Goal: Transaction & Acquisition: Purchase product/service

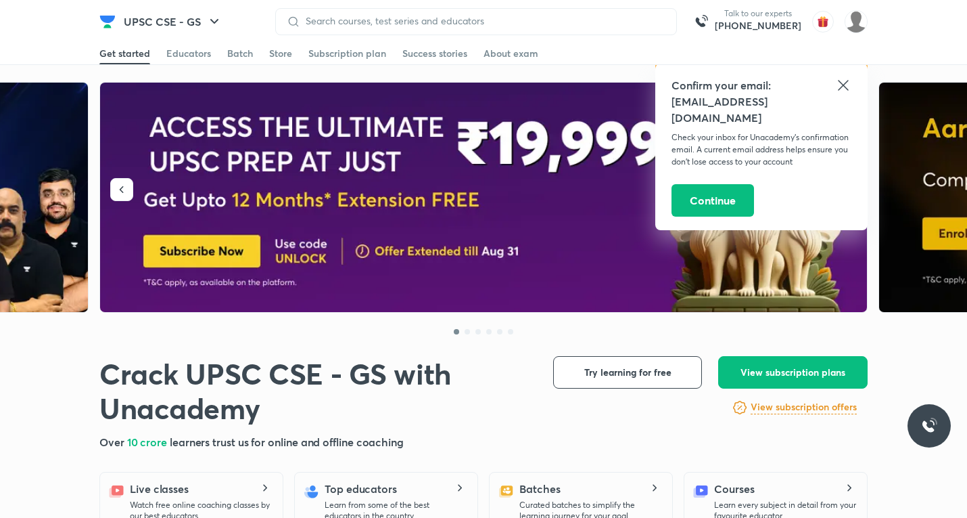
click at [848, 85] on icon at bounding box center [843, 85] width 16 height 16
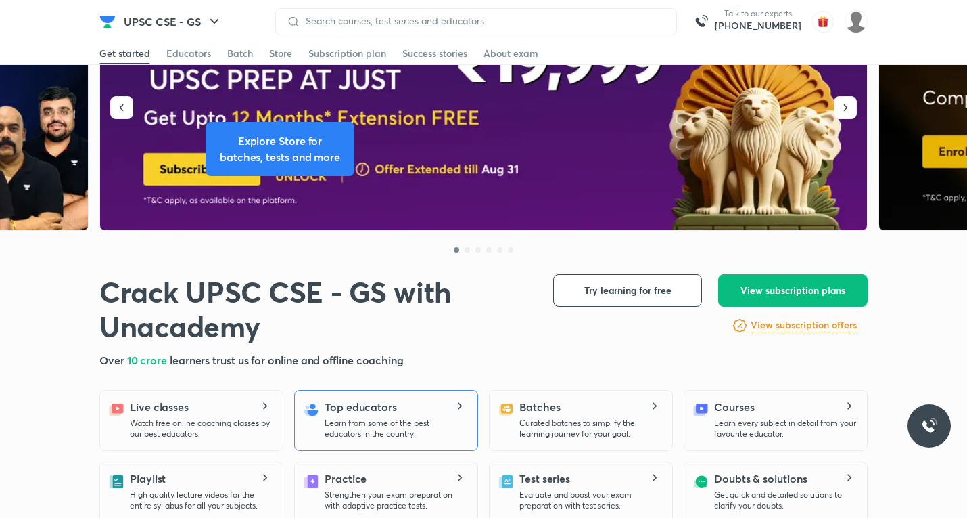
scroll to position [135, 0]
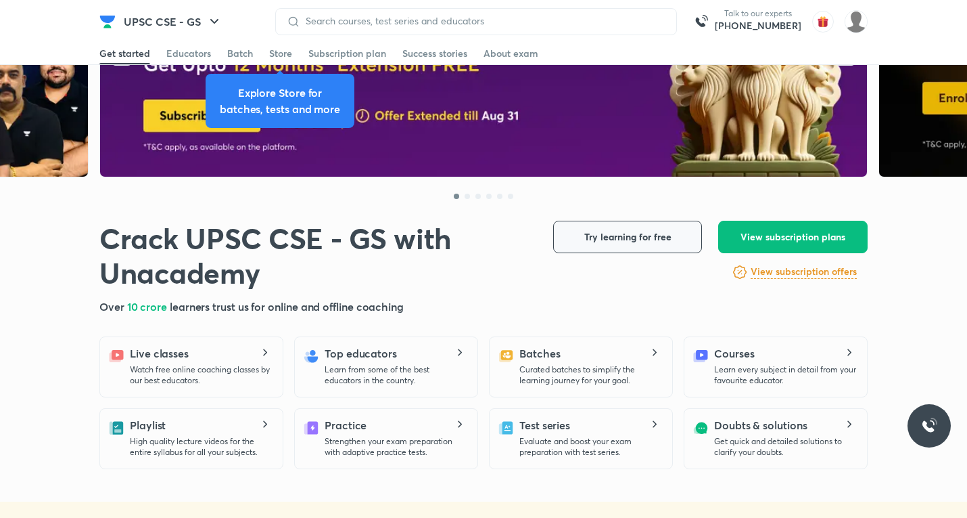
click at [643, 235] on span "Try learning for free" at bounding box center [628, 237] width 87 height 14
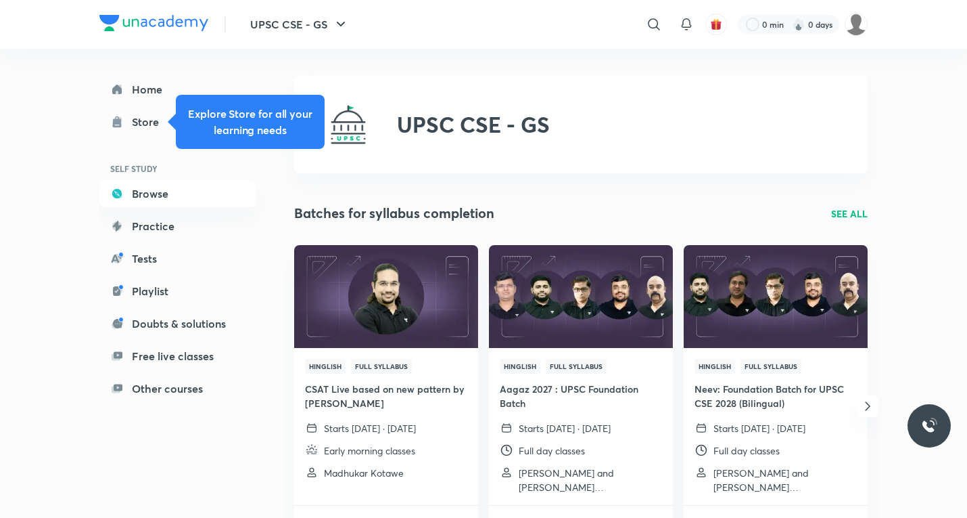
click at [454, 120] on h2 "UPSC CSE - GS" at bounding box center [473, 125] width 153 height 26
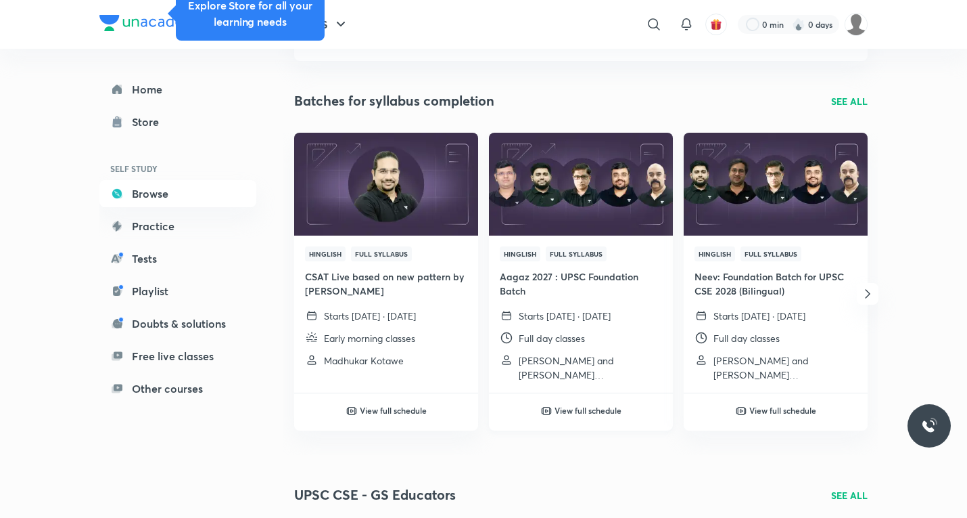
scroll to position [474, 0]
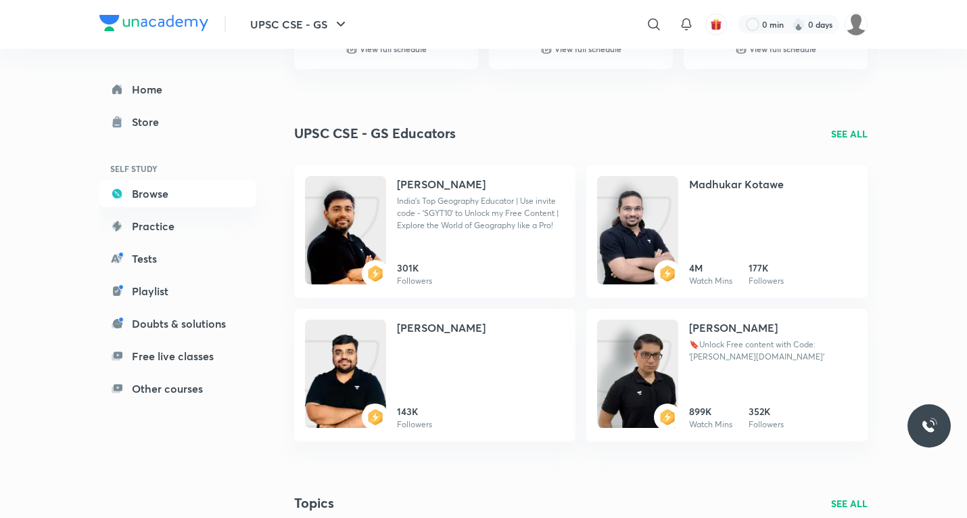
click at [189, 402] on div "Home Store SELF STUDY Browse Practice Tests Playlist Doubts & solutions Free li…" at bounding box center [191, 228] width 184 height 359
click at [189, 393] on link "Other courses" at bounding box center [177, 388] width 157 height 27
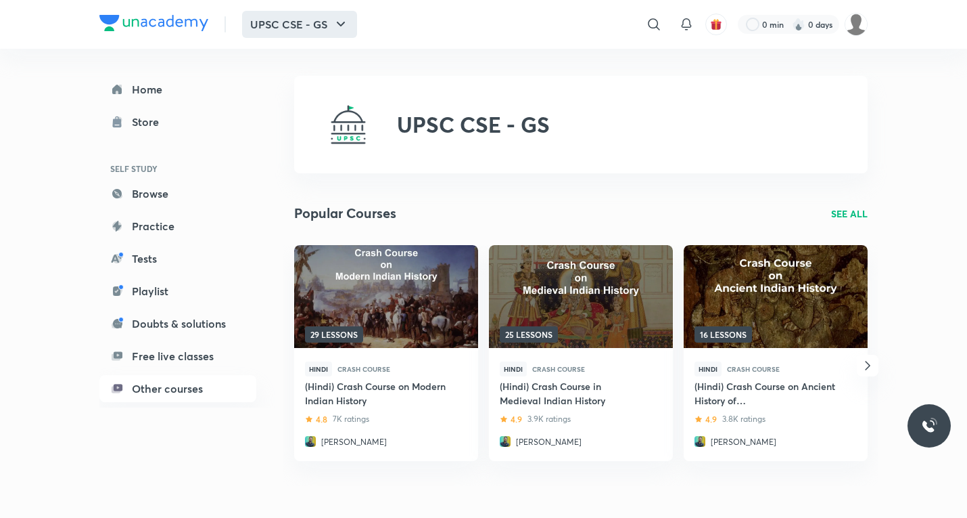
click at [339, 26] on icon "button" at bounding box center [341, 24] width 16 height 16
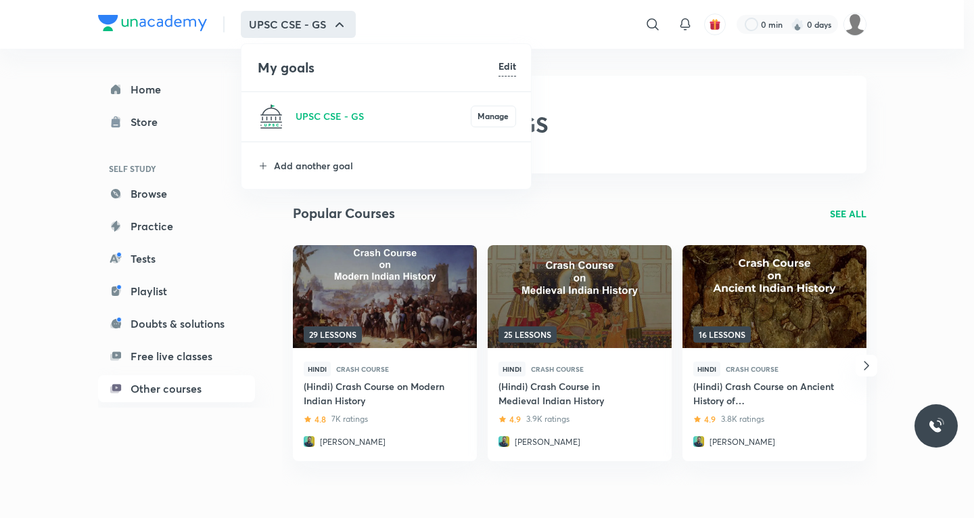
click at [501, 62] on h6 "Edit" at bounding box center [508, 66] width 18 height 14
click at [497, 114] on div "UPSC CSE - GS Manage" at bounding box center [387, 116] width 291 height 49
click at [294, 68] on h4 "My goals" at bounding box center [375, 68] width 235 height 20
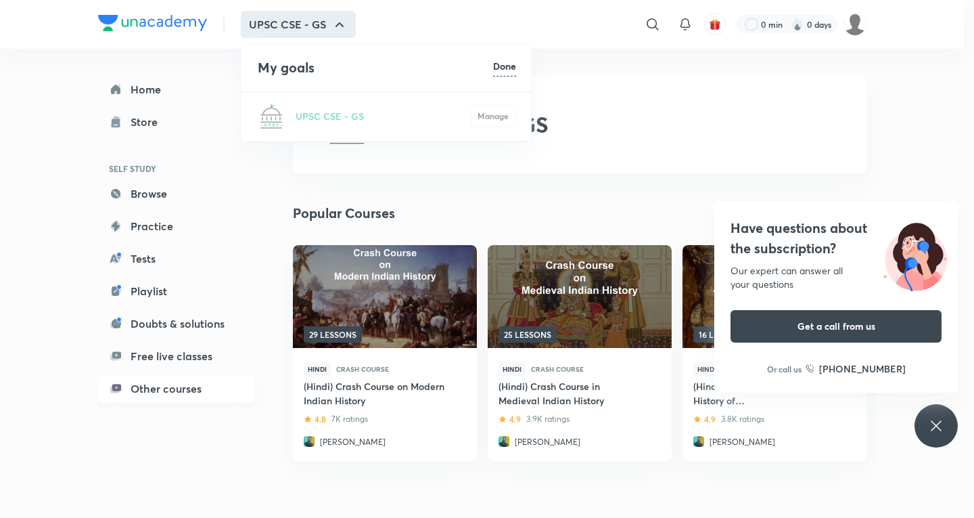
click at [514, 66] on h6 "Done" at bounding box center [504, 66] width 23 height 14
click at [300, 161] on p "Add another goal" at bounding box center [395, 165] width 242 height 14
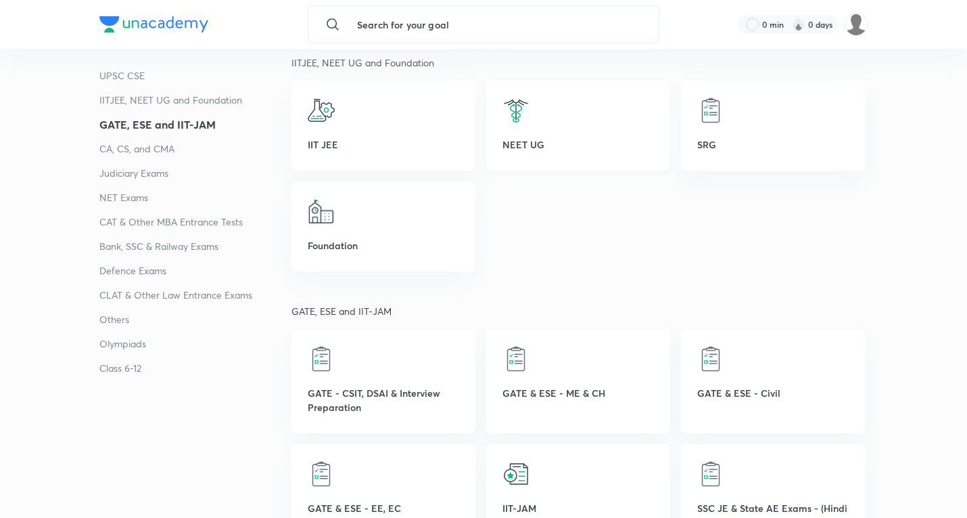
scroll to position [744, 0]
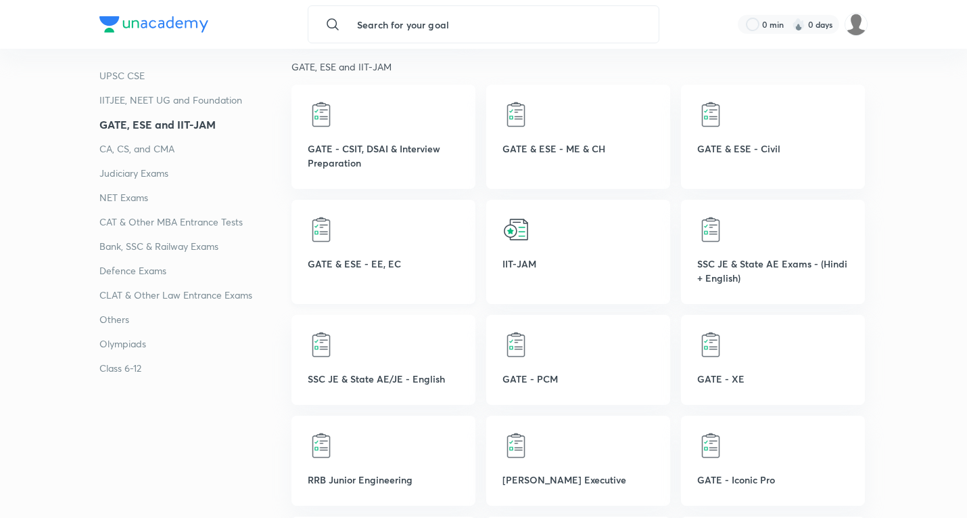
click at [379, 227] on div at bounding box center [384, 229] width 152 height 27
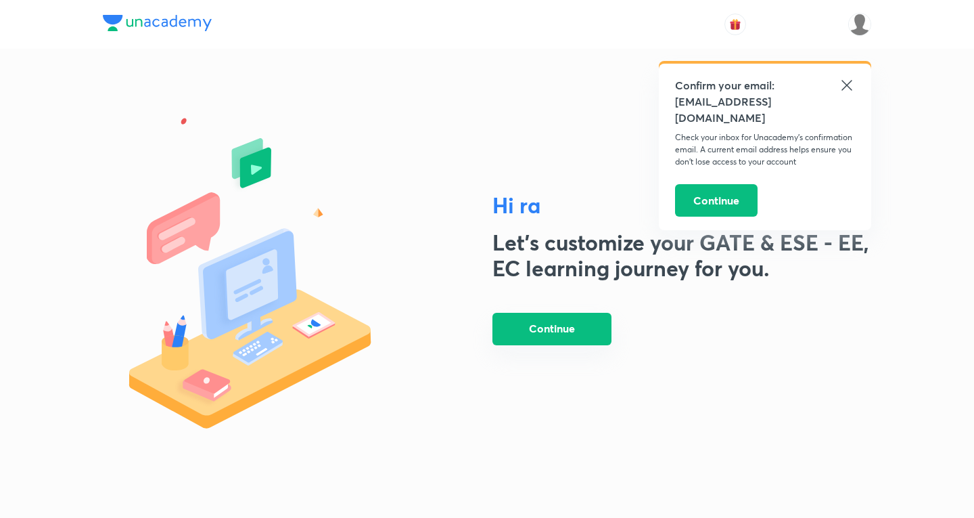
click at [582, 337] on button "Continue" at bounding box center [552, 329] width 119 height 32
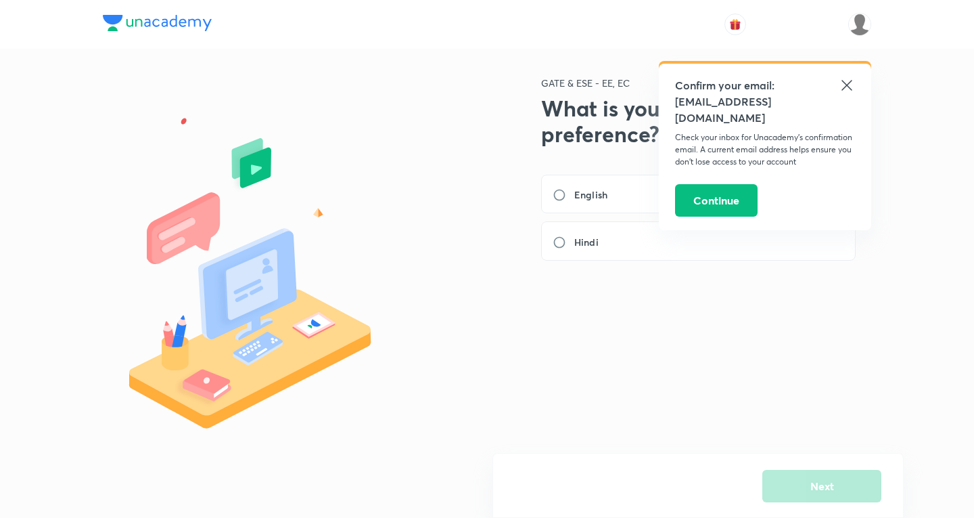
click at [849, 81] on icon at bounding box center [847, 85] width 16 height 16
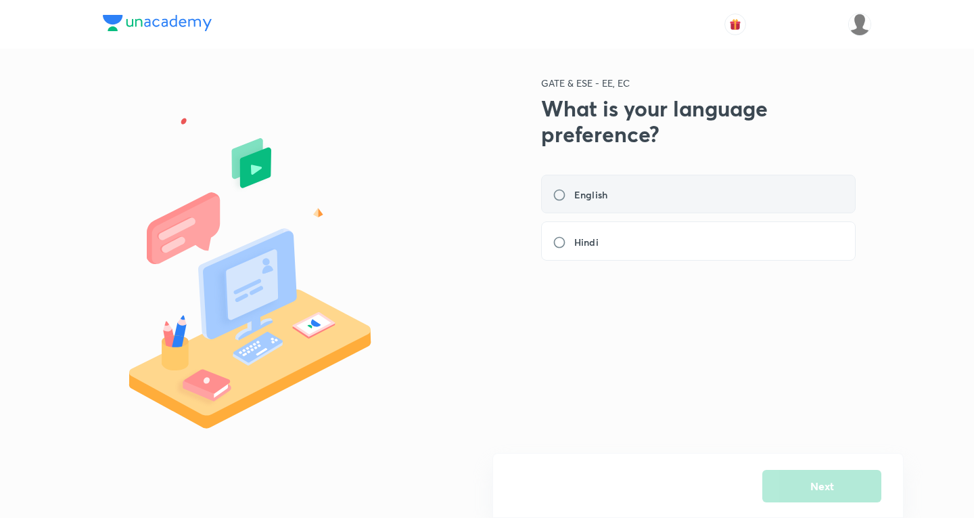
click at [556, 201] on label "English" at bounding box center [584, 194] width 63 height 14
radio input "true"
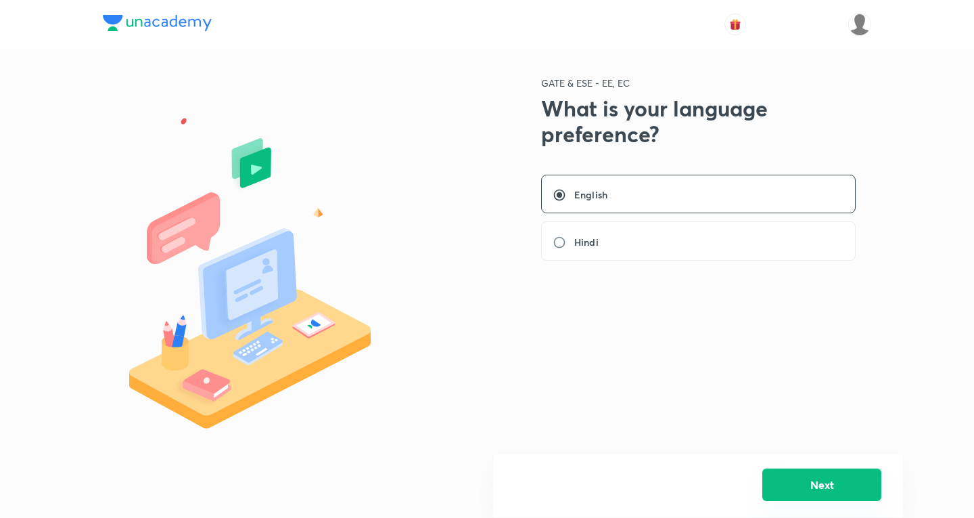
click at [786, 499] on button "Next" at bounding box center [821, 484] width 119 height 32
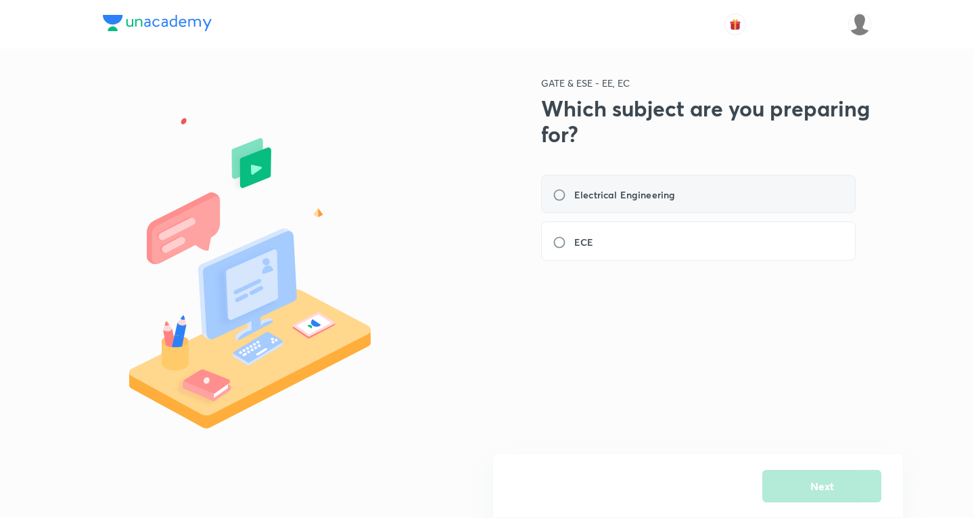
click at [555, 181] on div "Electrical Engineering" at bounding box center [698, 194] width 315 height 39
radio input "true"
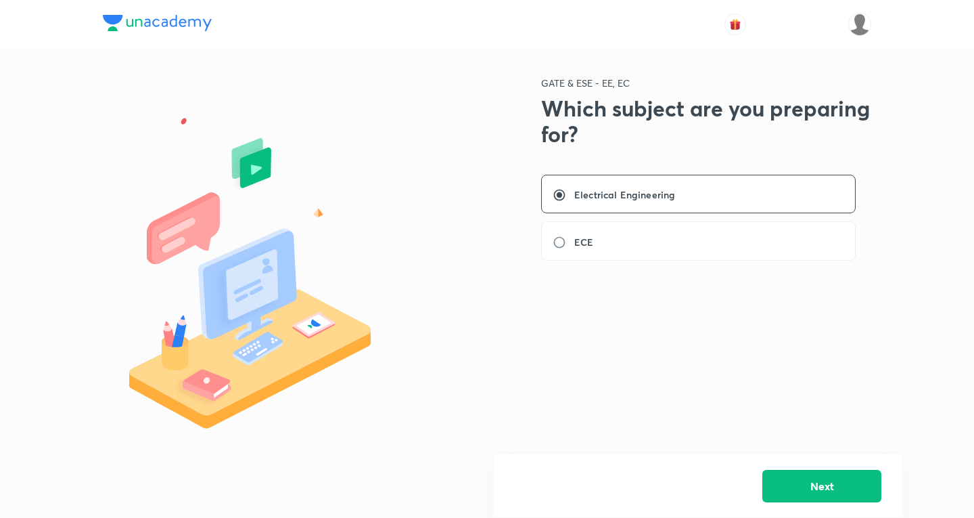
click at [837, 503] on div "Next" at bounding box center [698, 485] width 411 height 65
click at [837, 495] on button "Next" at bounding box center [821, 484] width 119 height 32
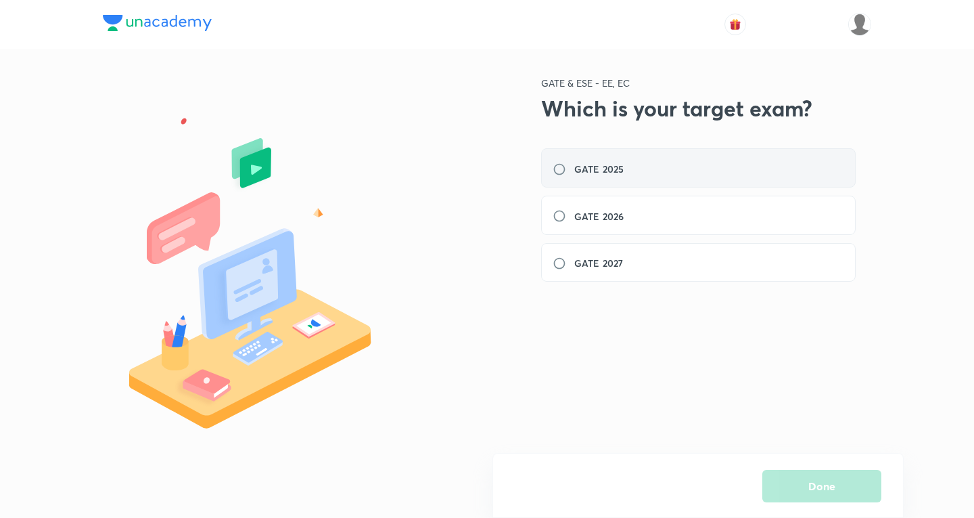
click at [559, 170] on label "GATE 2025" at bounding box center [592, 169] width 79 height 14
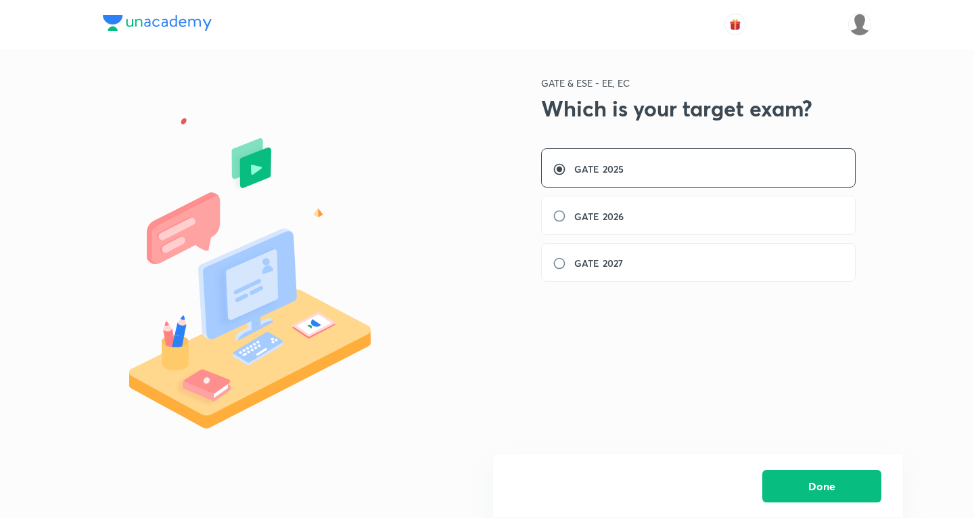
click at [883, 485] on div "Done" at bounding box center [698, 485] width 411 height 65
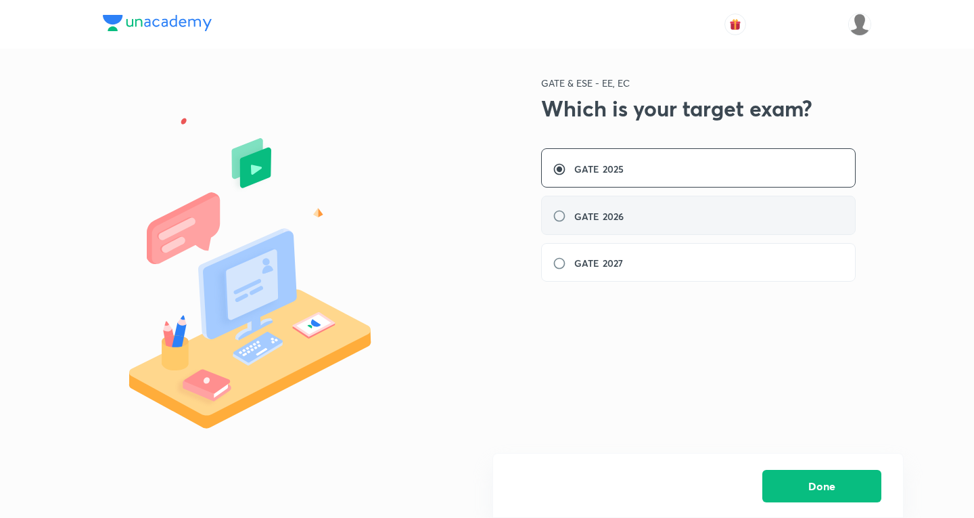
click at [564, 215] on label "GATE 2026" at bounding box center [592, 216] width 79 height 14
radio input "false"
radio input "true"
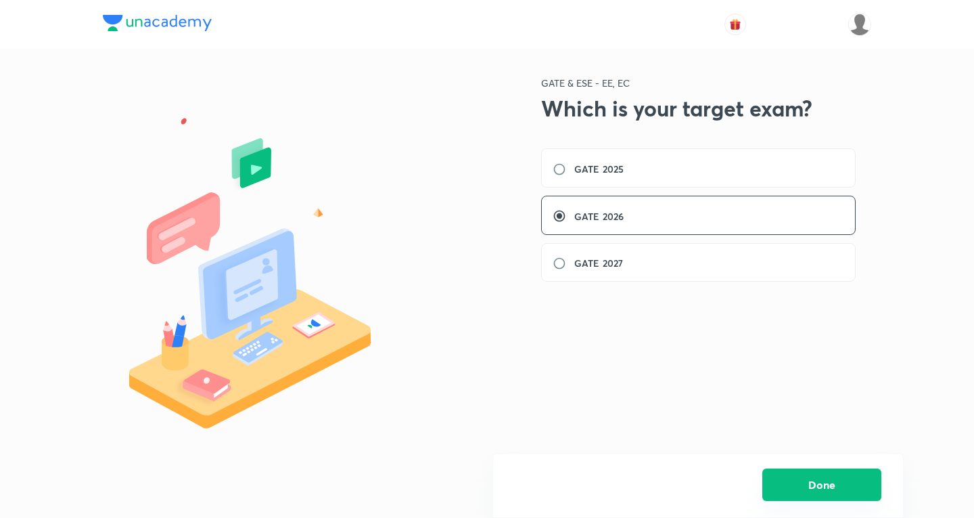
click at [865, 486] on button "Done" at bounding box center [821, 484] width 119 height 32
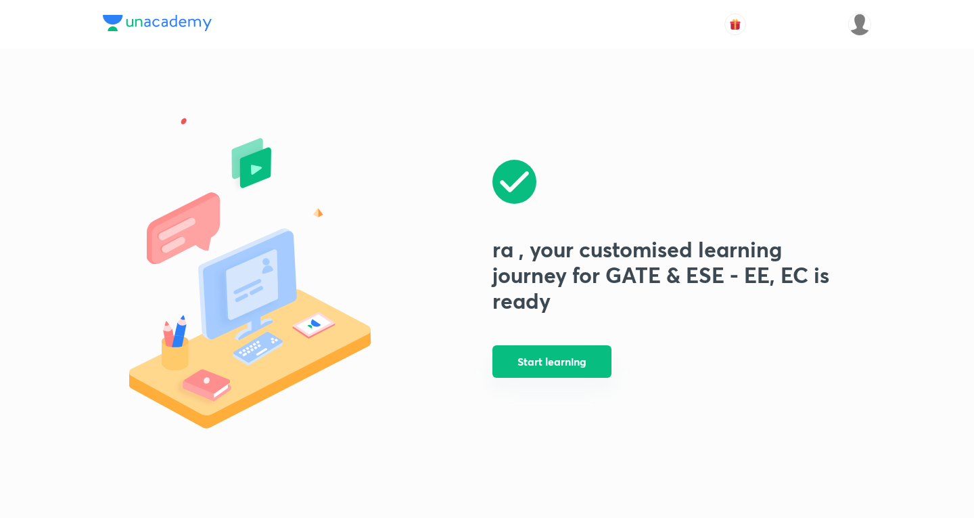
click at [547, 355] on button "Start learning" at bounding box center [552, 361] width 119 height 32
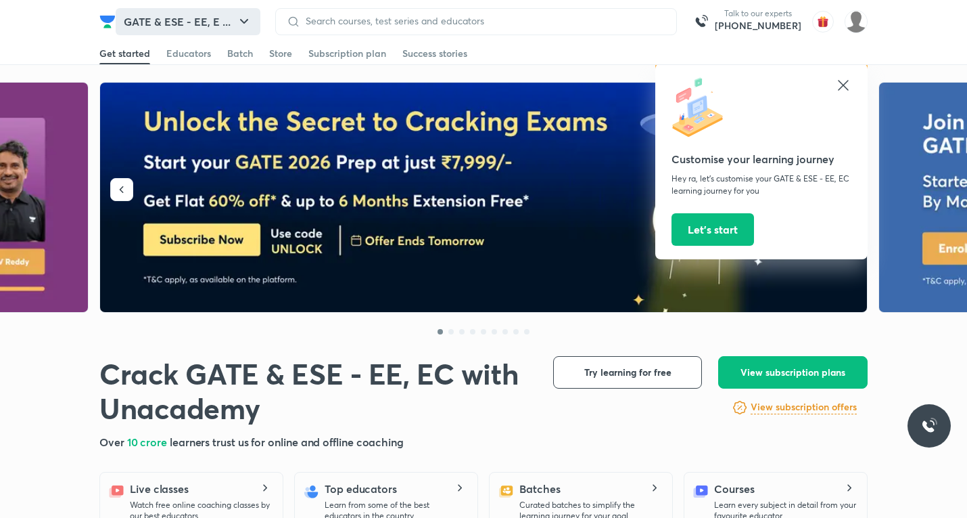
click at [234, 18] on button "GATE & ESE - EE, E ..." at bounding box center [188, 21] width 145 height 27
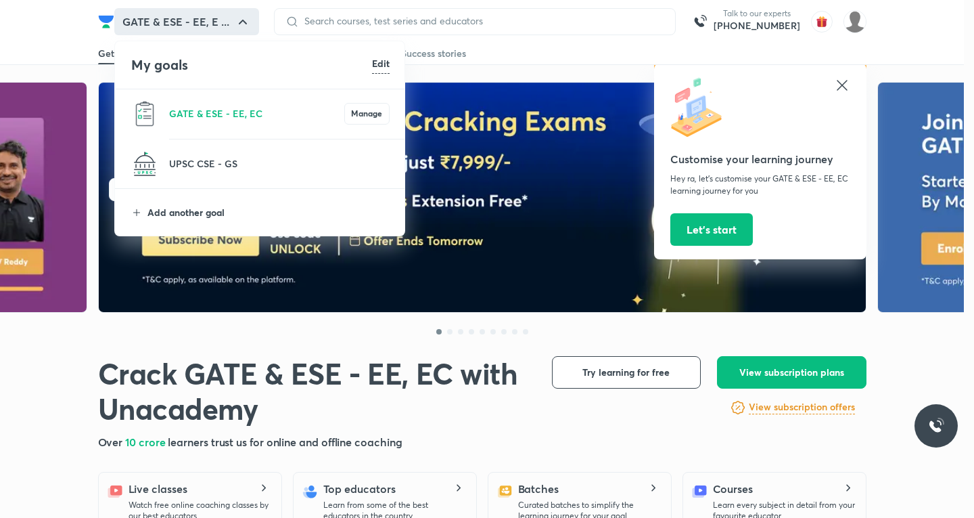
click at [192, 206] on p "Add another goal" at bounding box center [268, 212] width 242 height 14
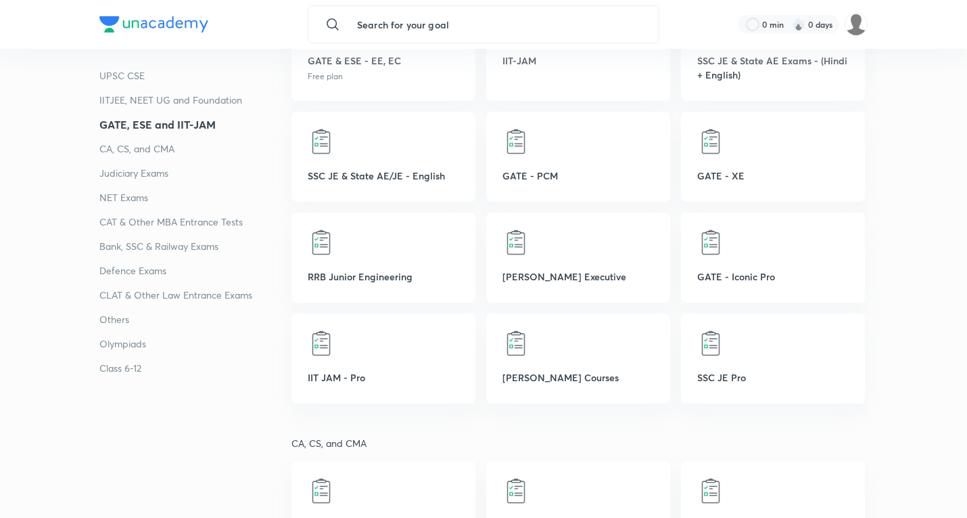
scroll to position [879, 0]
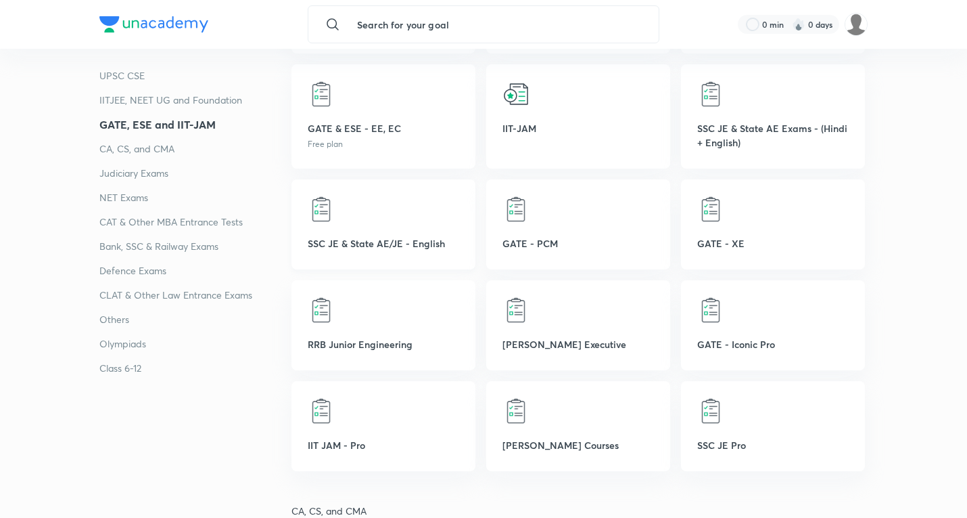
click at [405, 207] on div at bounding box center [384, 209] width 152 height 27
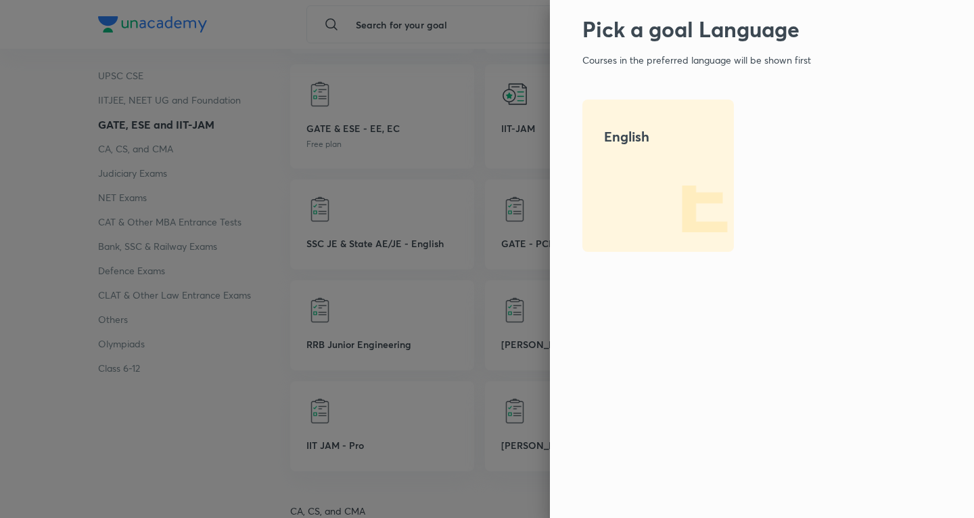
click at [466, 84] on div at bounding box center [487, 259] width 974 height 518
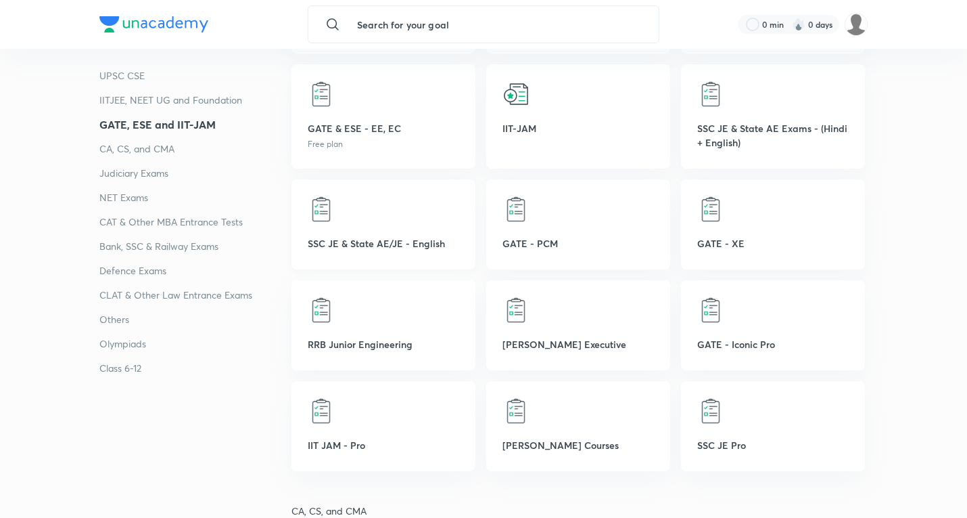
click at [411, 217] on div at bounding box center [384, 209] width 152 height 27
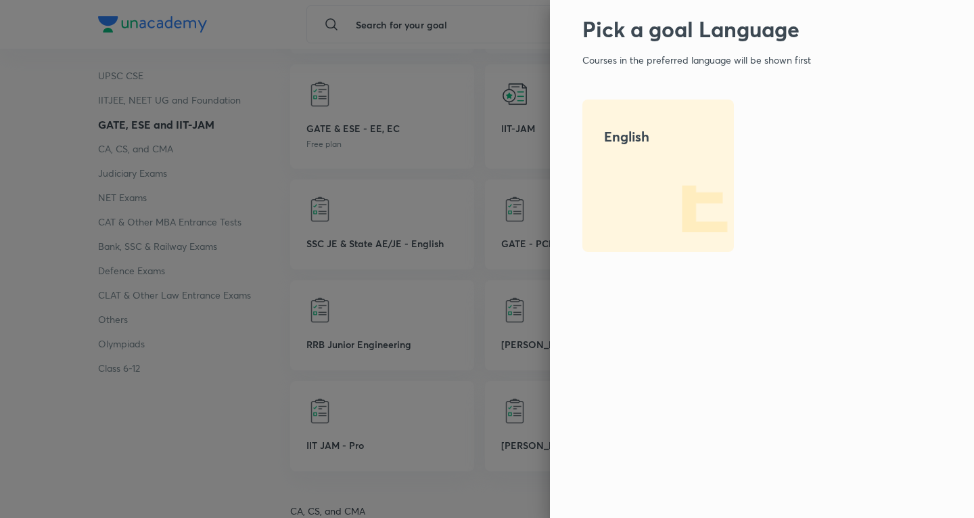
click at [651, 166] on img at bounding box center [690, 208] width 87 height 87
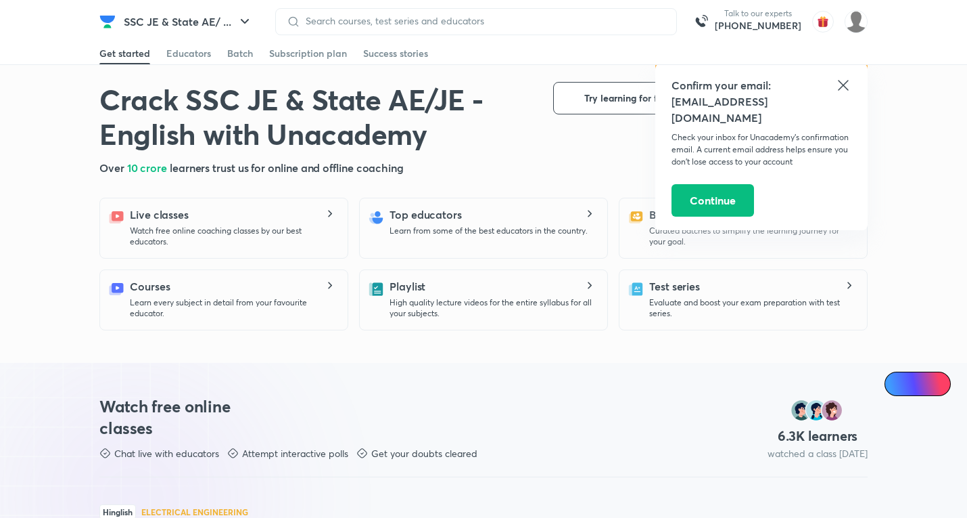
click at [848, 78] on icon at bounding box center [843, 85] width 16 height 16
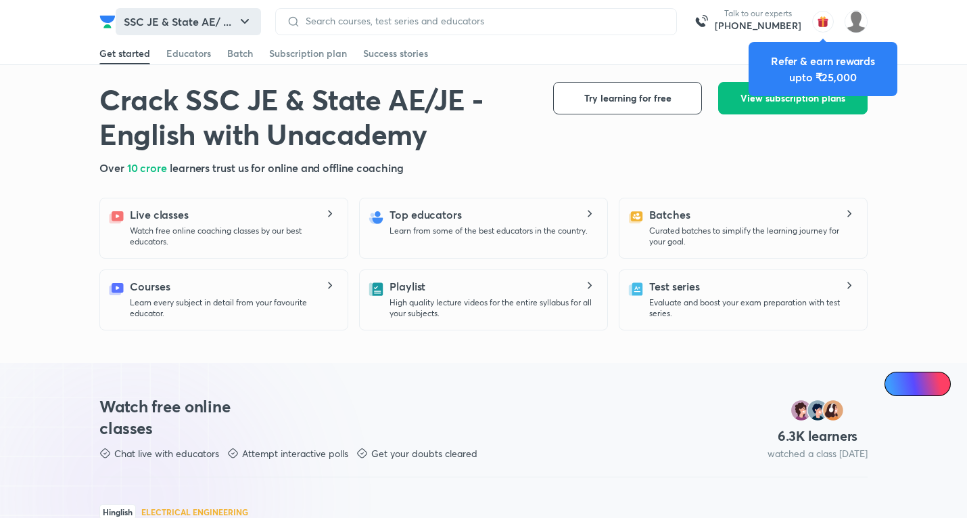
click at [248, 14] on icon "button" at bounding box center [245, 22] width 16 height 16
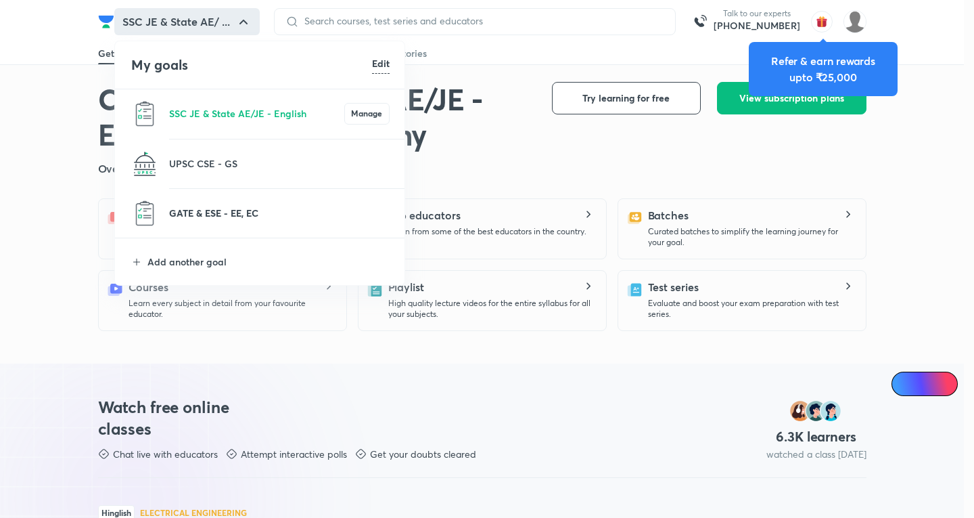
click at [250, 215] on p "GATE & ESE - EE, EC" at bounding box center [279, 213] width 221 height 14
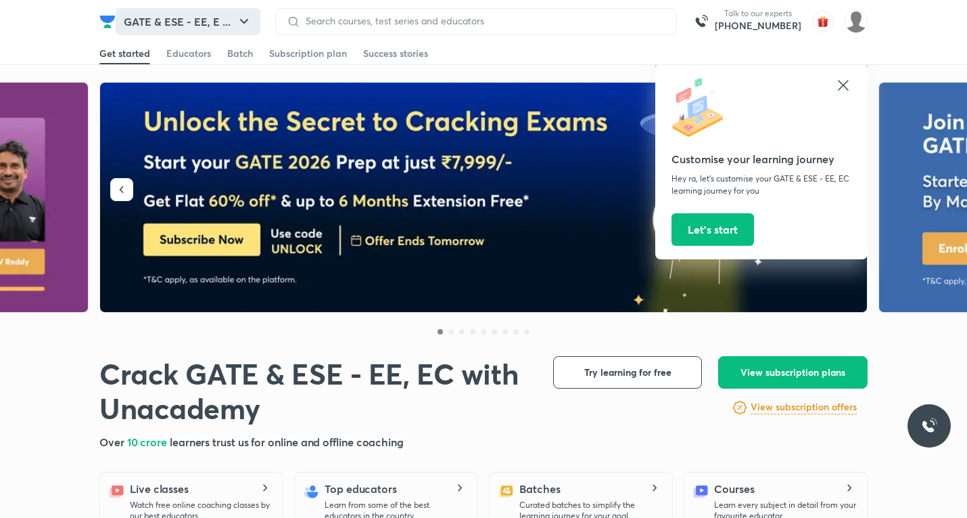
click at [243, 23] on icon "button" at bounding box center [244, 22] width 16 height 16
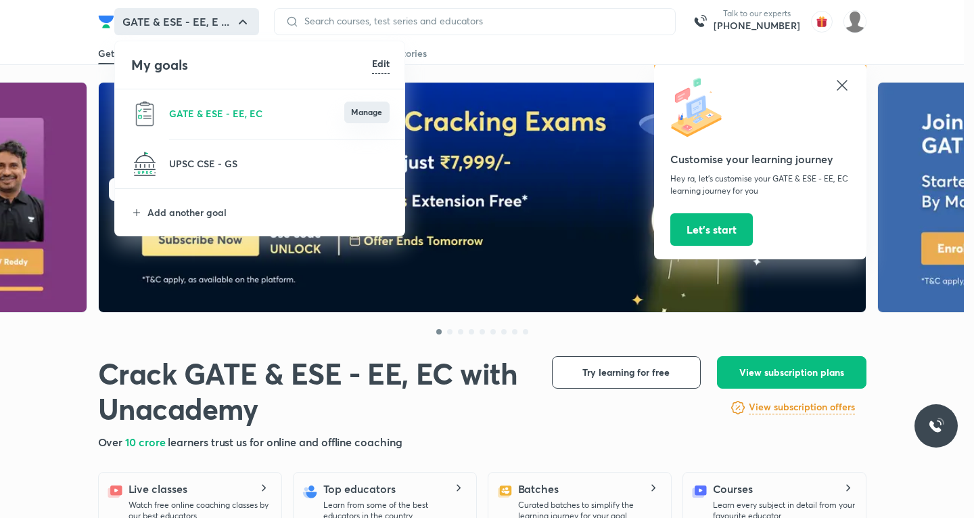
click at [367, 120] on button "Manage" at bounding box center [366, 112] width 45 height 22
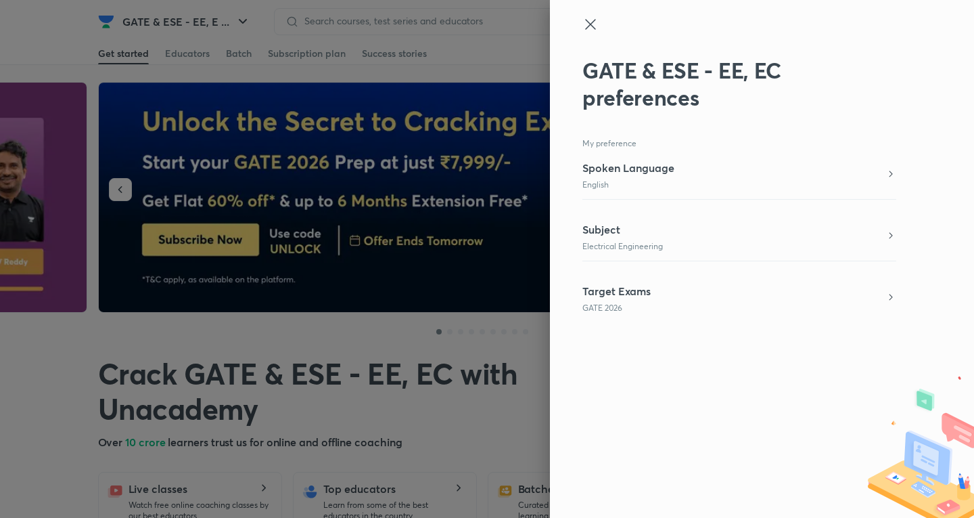
click at [596, 18] on icon at bounding box center [590, 24] width 16 height 16
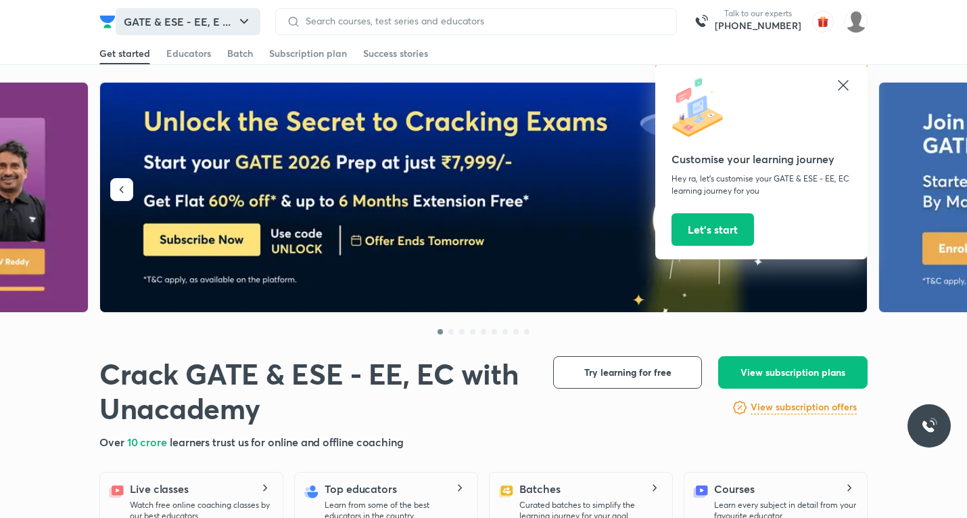
click at [227, 24] on button "GATE & ESE - EE, E ..." at bounding box center [188, 21] width 145 height 27
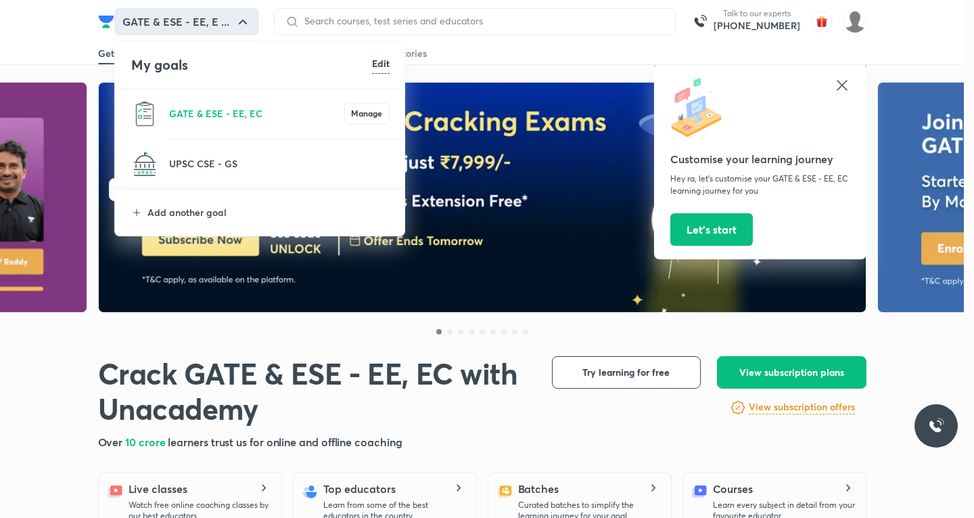
click at [38, 51] on div at bounding box center [487, 259] width 974 height 518
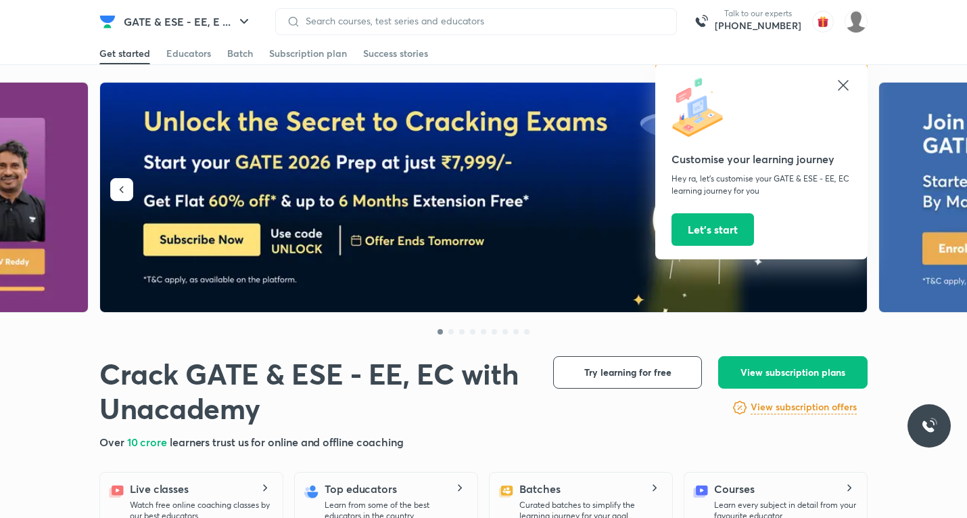
click at [846, 87] on icon at bounding box center [843, 85] width 10 height 10
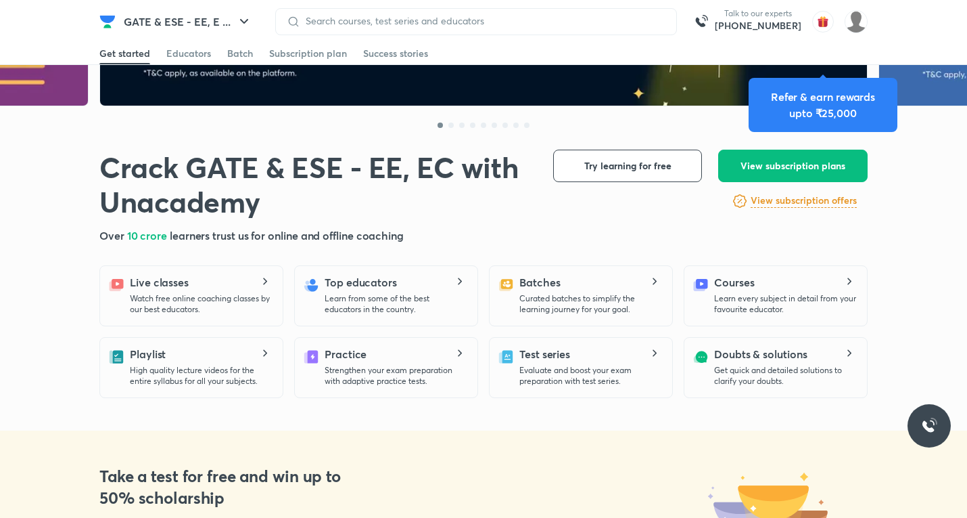
scroll to position [278, 0]
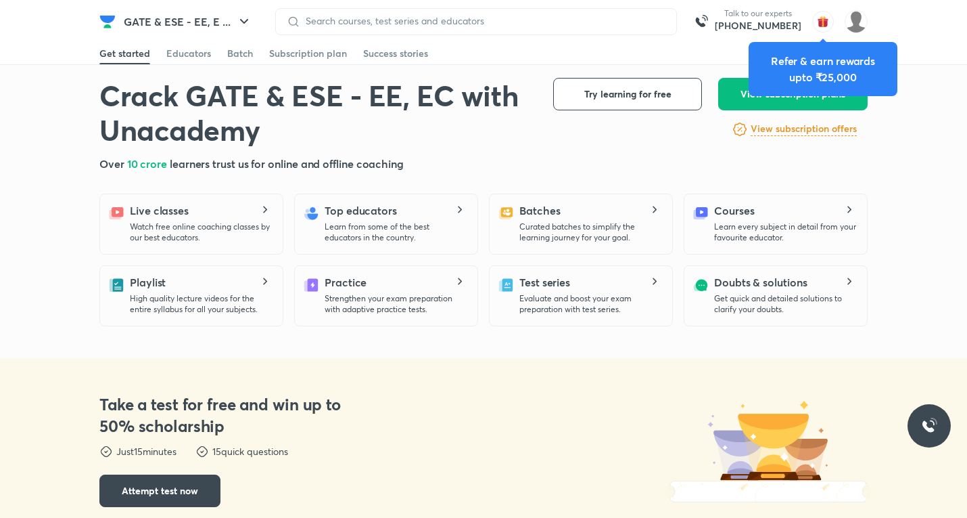
click at [780, 131] on h6 "View subscription offers" at bounding box center [804, 129] width 106 height 14
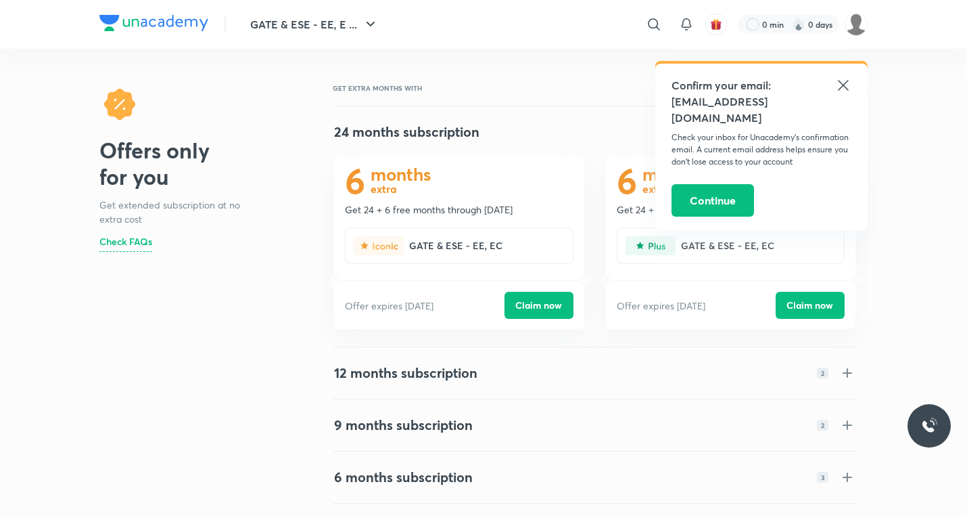
click at [846, 86] on icon at bounding box center [843, 85] width 16 height 16
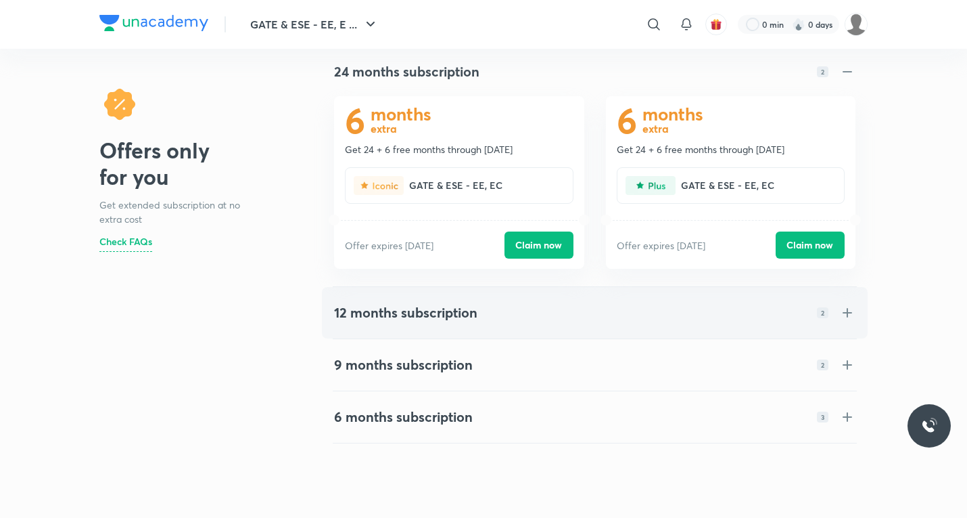
scroll to position [135, 0]
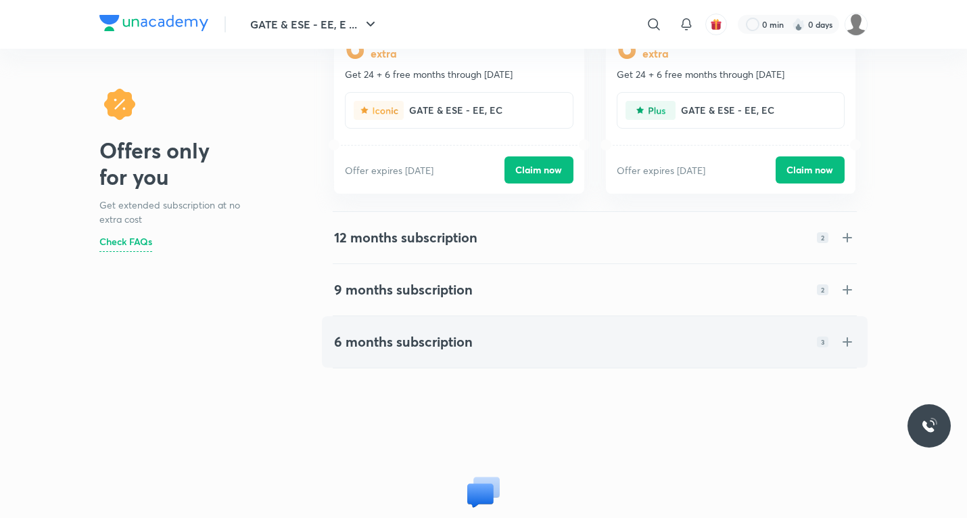
click at [781, 352] on div "6 months subscription 3" at bounding box center [594, 341] width 543 height 49
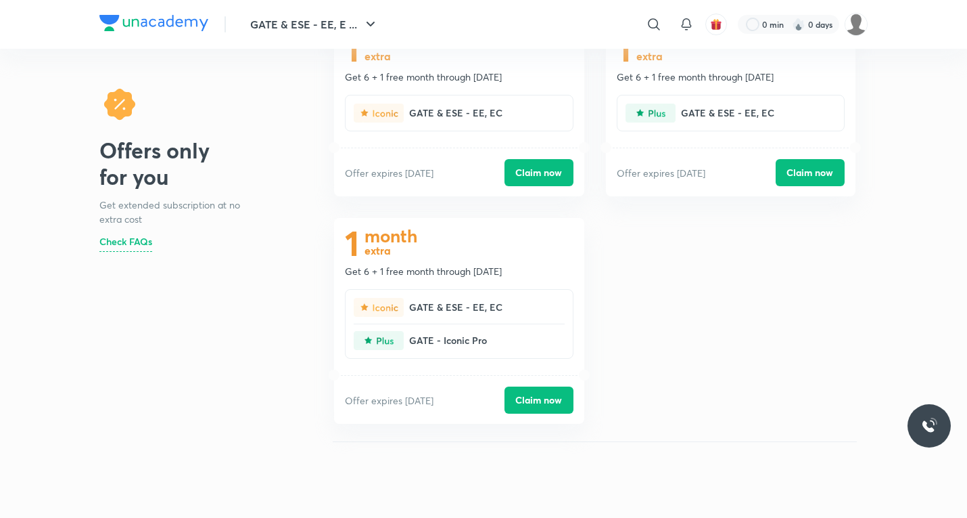
scroll to position [406, 0]
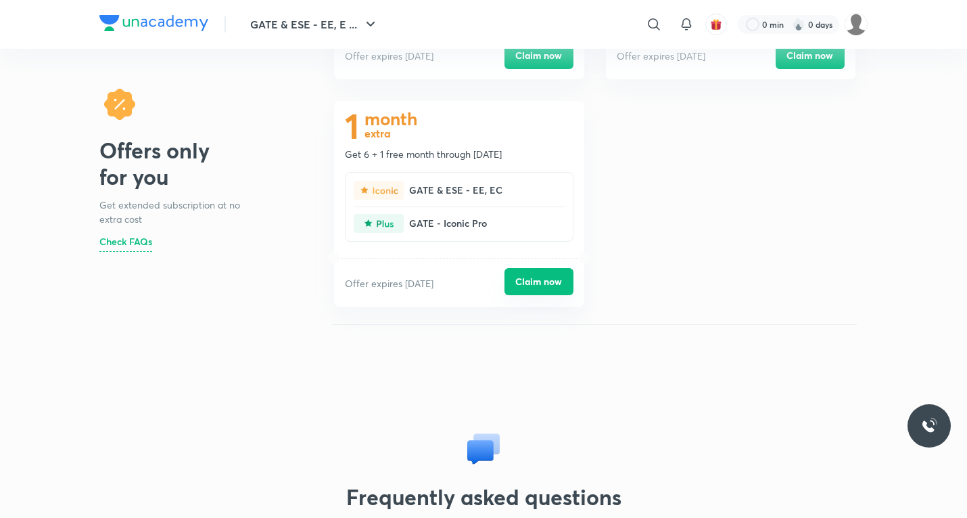
click at [558, 289] on button "Claim now" at bounding box center [539, 281] width 69 height 27
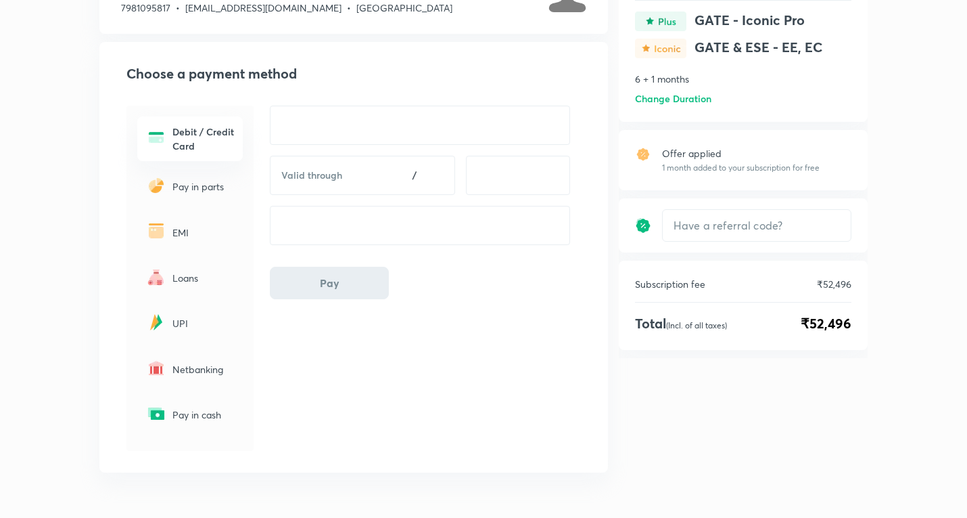
scroll to position [135, 0]
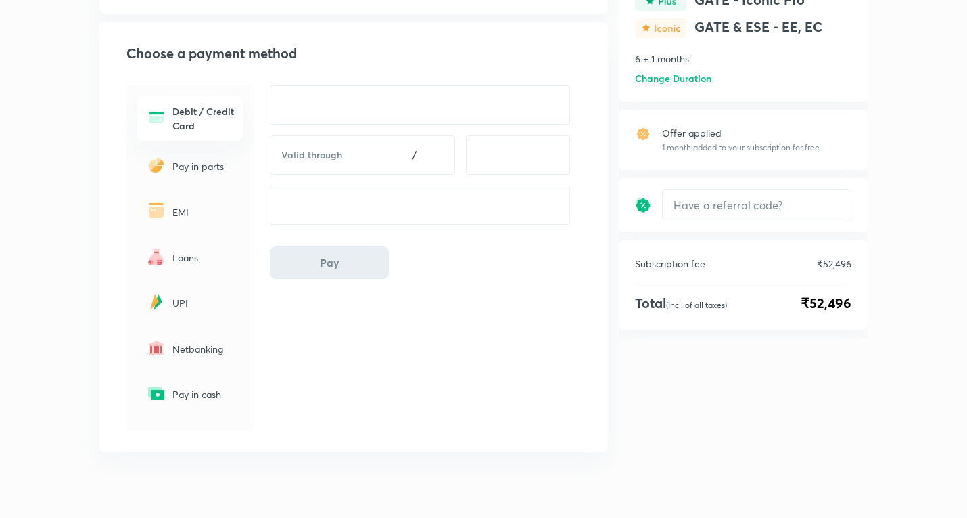
click at [201, 209] on p "EMI" at bounding box center [204, 212] width 62 height 14
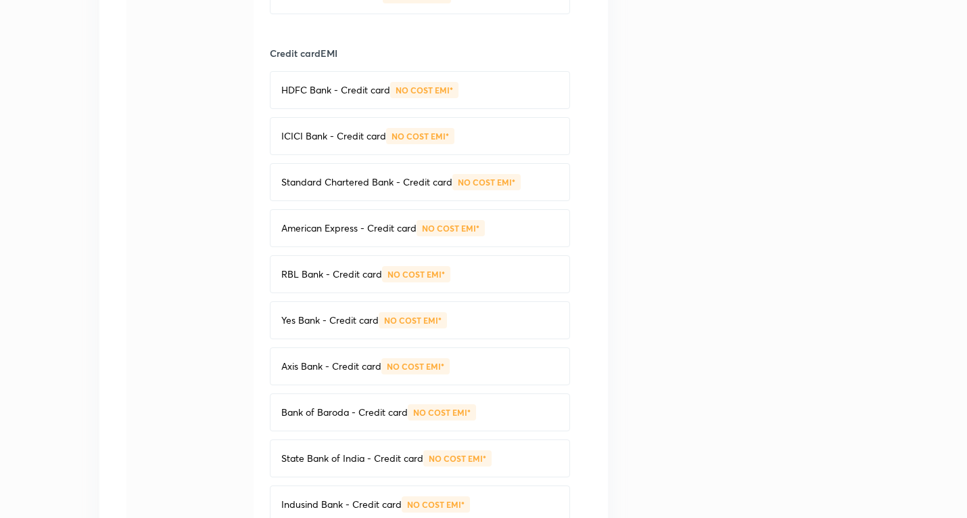
scroll to position [582, 0]
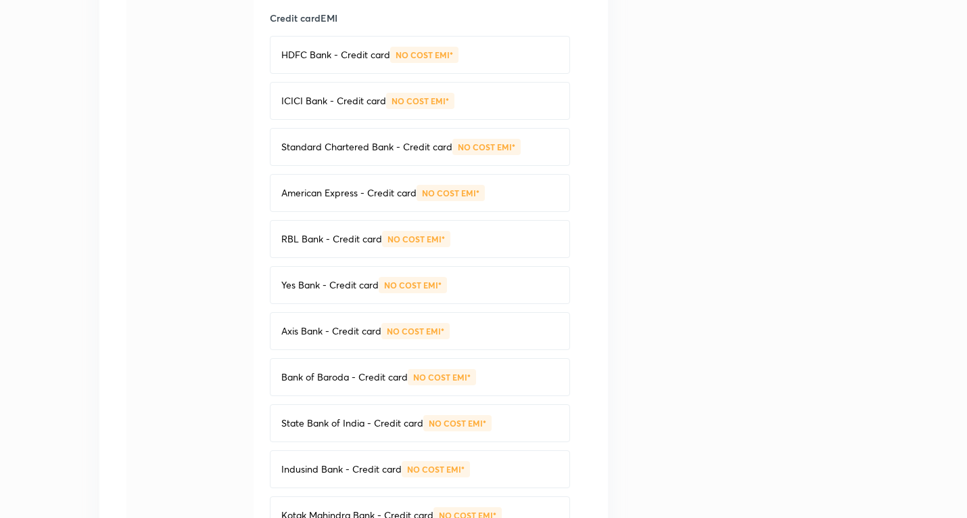
click at [520, 415] on div "State Bank of India - Credit card NO COST EMI*" at bounding box center [420, 423] width 300 height 38
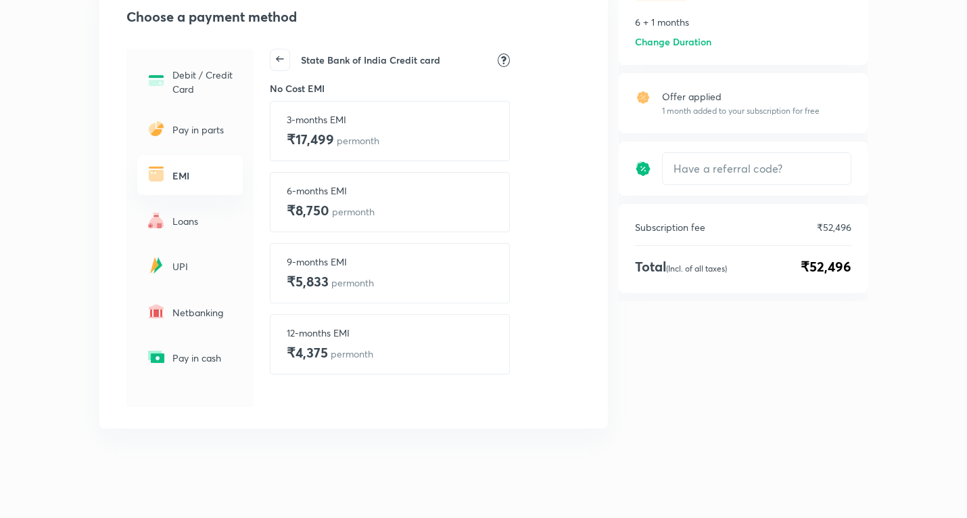
click at [283, 57] on icon at bounding box center [280, 58] width 19 height 19
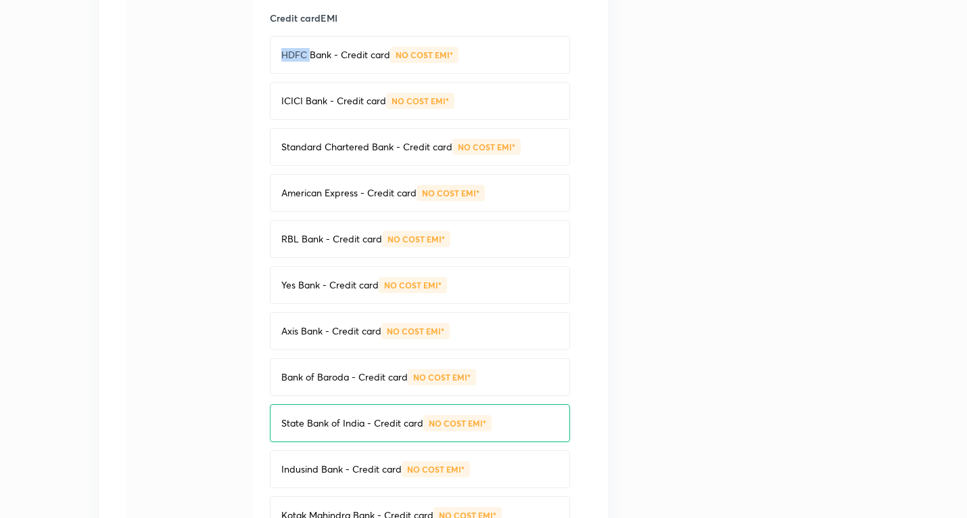
click at [283, 57] on p "HDFC Bank - Credit card" at bounding box center [335, 55] width 109 height 14
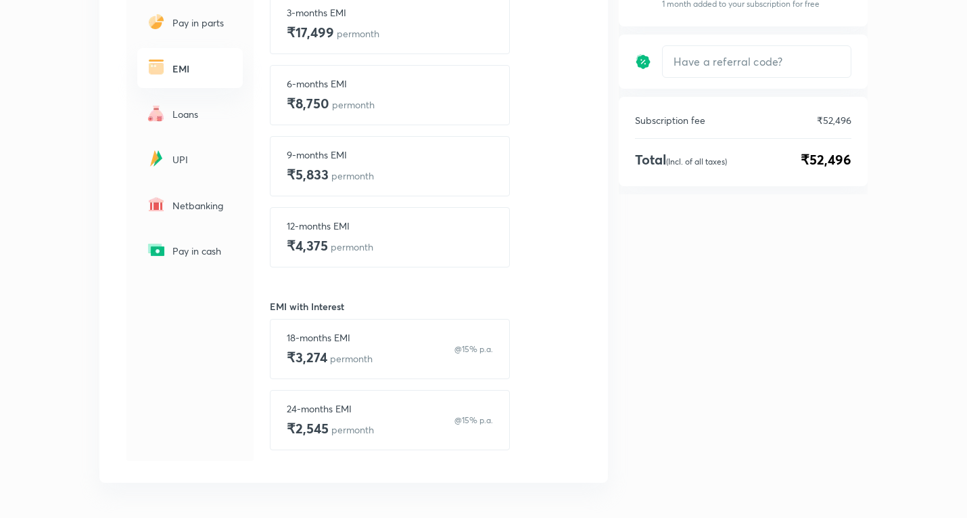
scroll to position [0, 0]
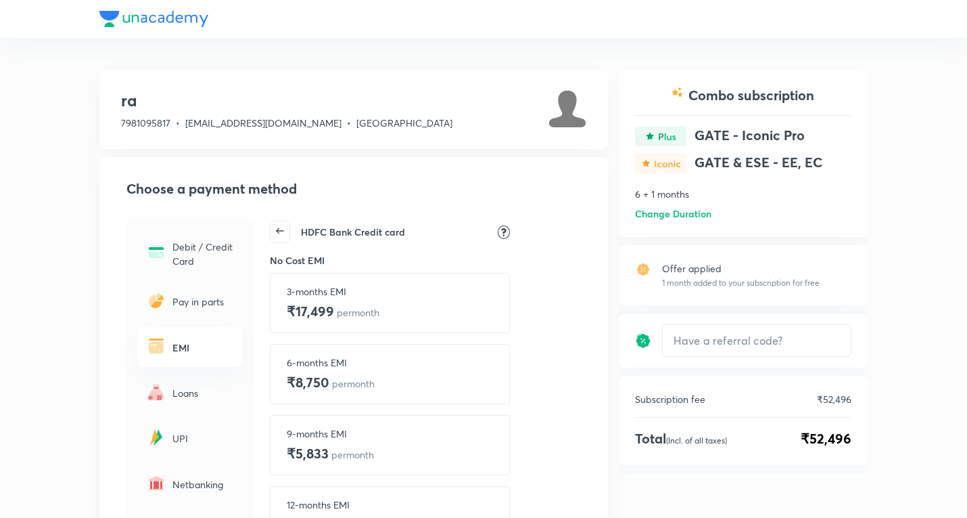
scroll to position [333, 0]
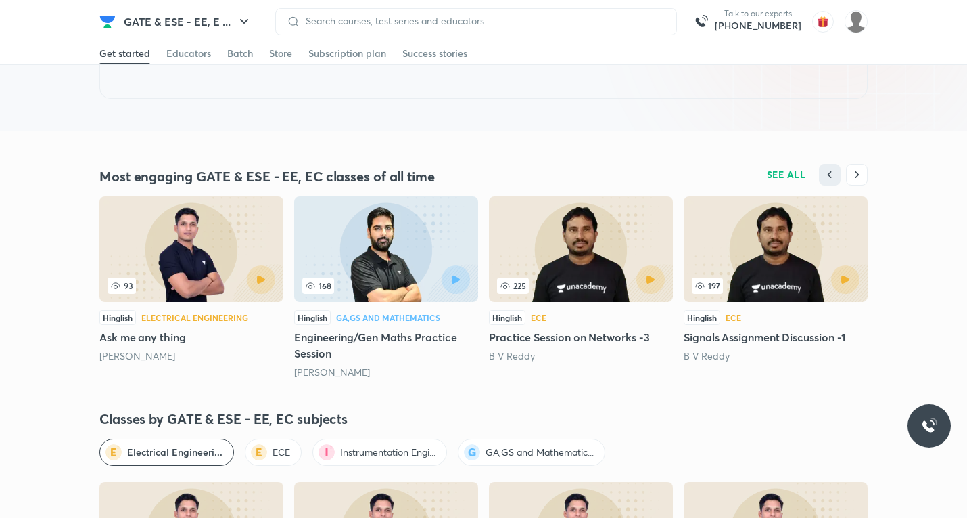
scroll to position [1293, 0]
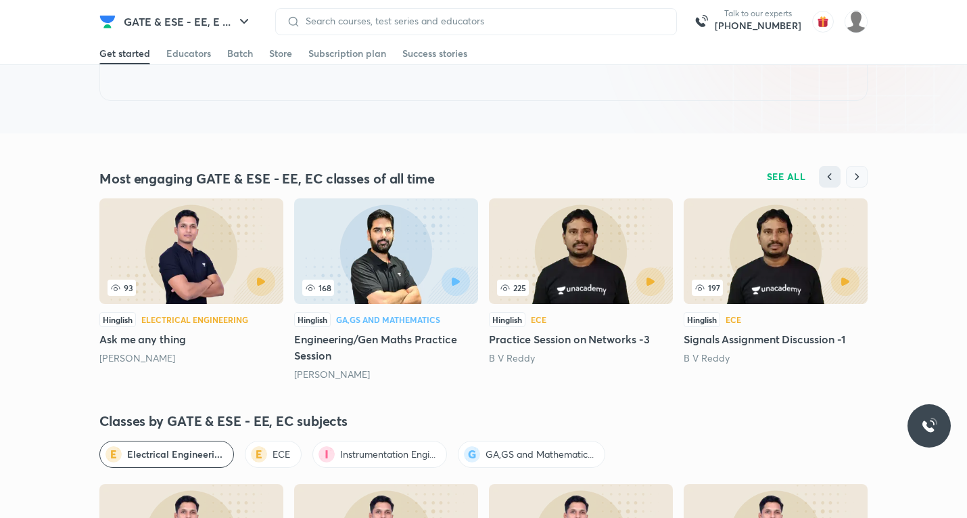
click at [863, 176] on icon "button" at bounding box center [857, 177] width 14 height 14
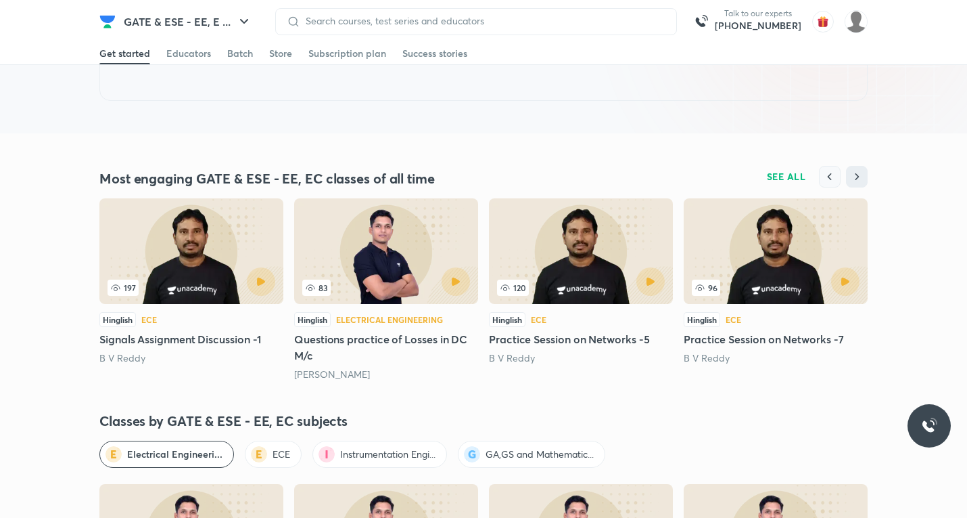
click at [830, 181] on icon "button" at bounding box center [830, 177] width 14 height 14
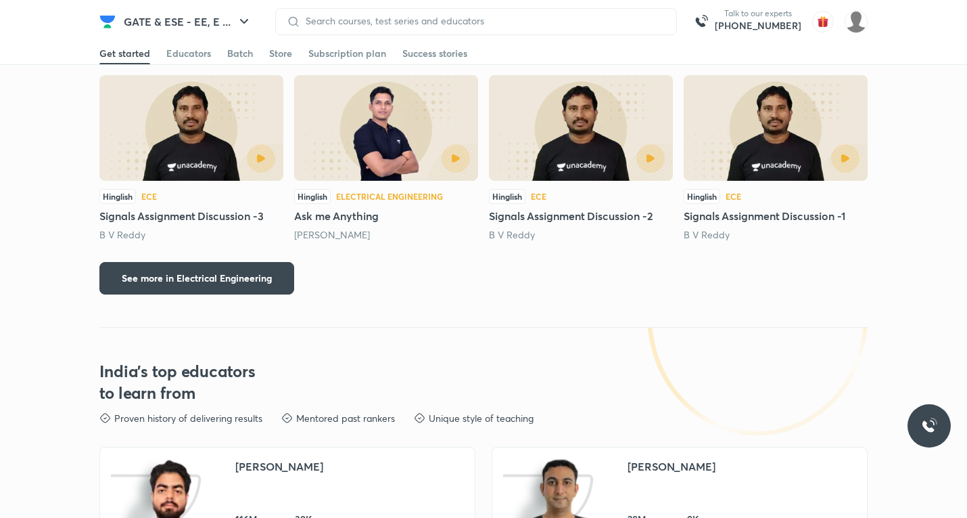
scroll to position [2105, 0]
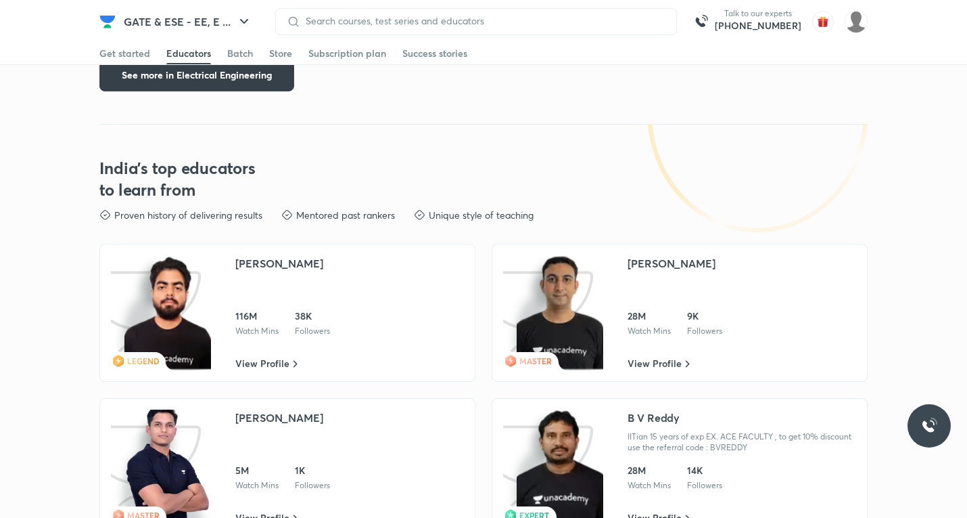
click at [231, 78] on span "See more in Electrical Engineering" at bounding box center [197, 75] width 150 height 14
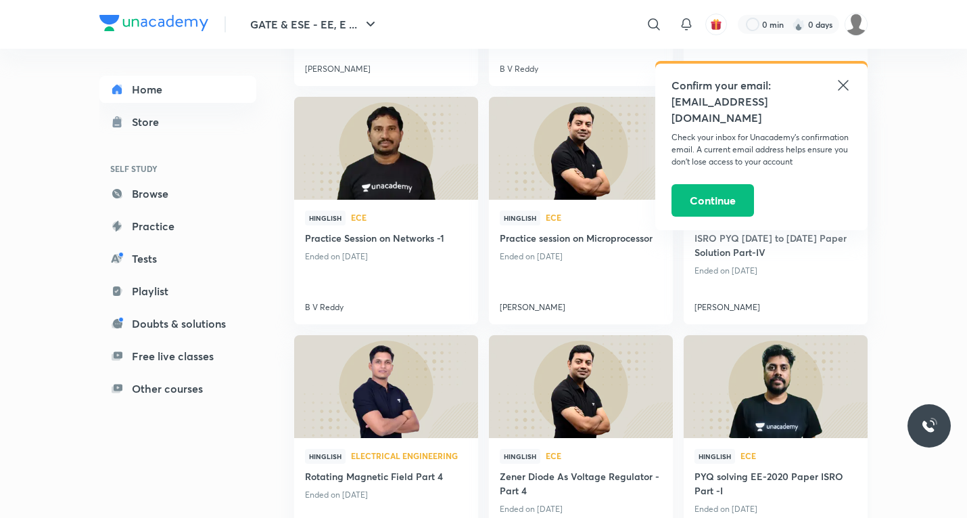
scroll to position [1015, 0]
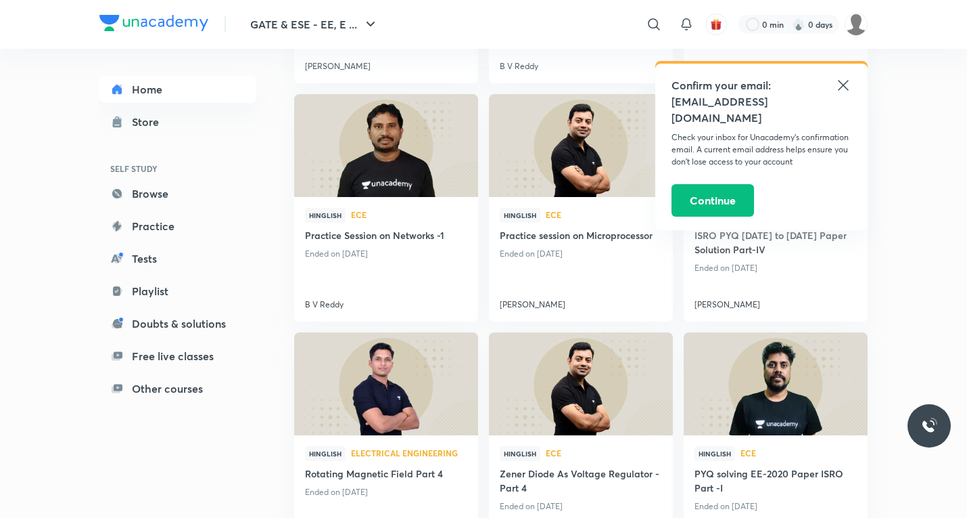
click at [848, 81] on icon at bounding box center [843, 85] width 10 height 10
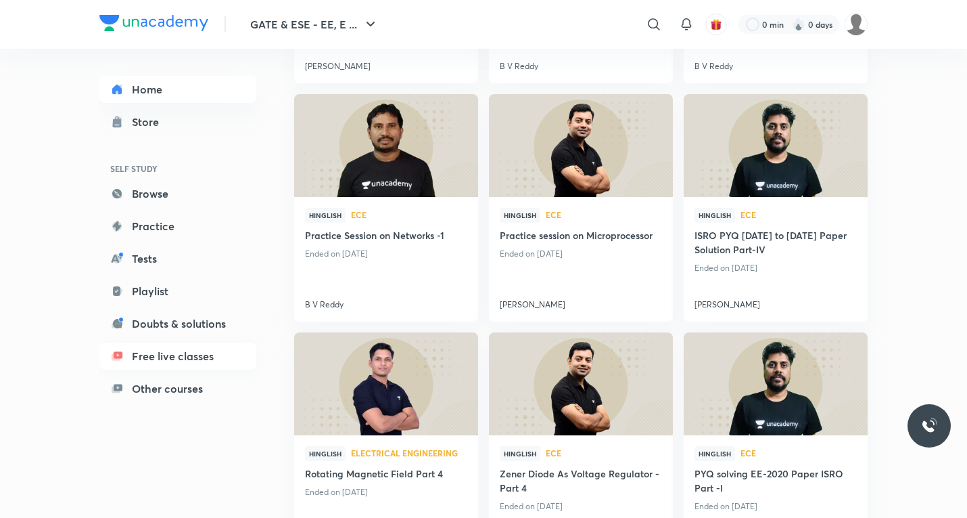
click at [208, 361] on link "Free live classes" at bounding box center [177, 355] width 157 height 27
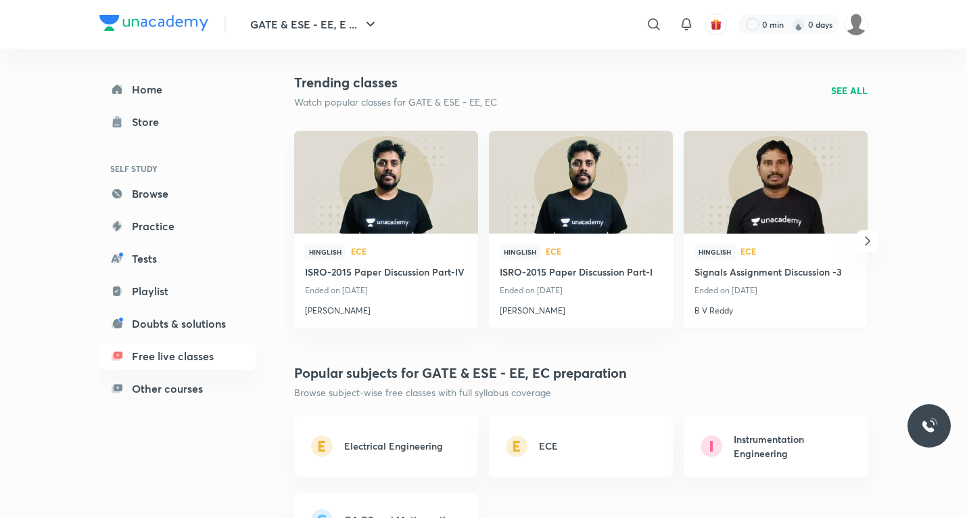
scroll to position [812, 0]
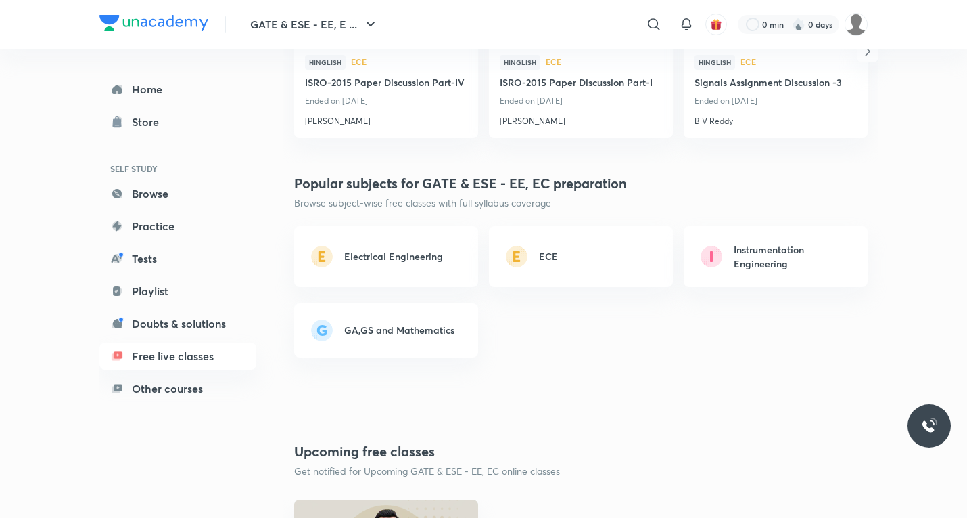
click at [401, 262] on h6 "Electrical Engineering" at bounding box center [393, 256] width 99 height 14
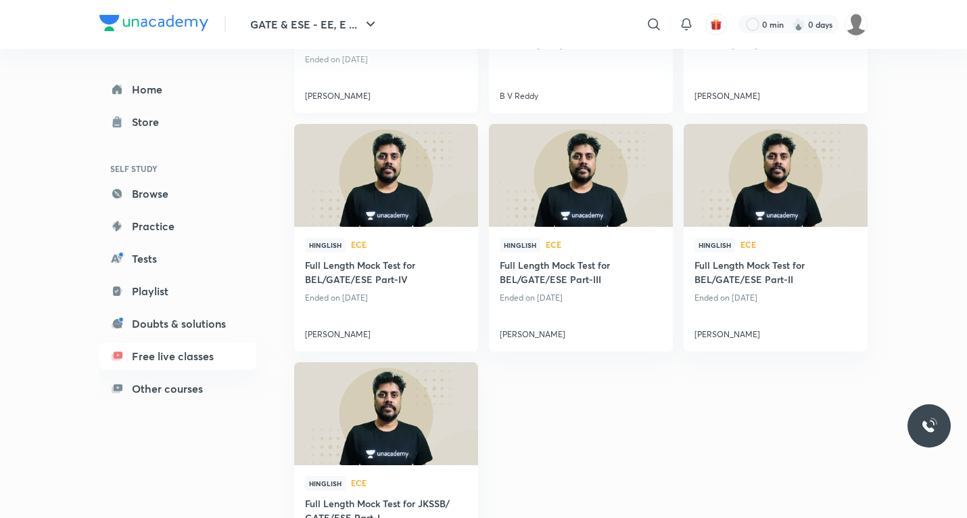
scroll to position [2970, 0]
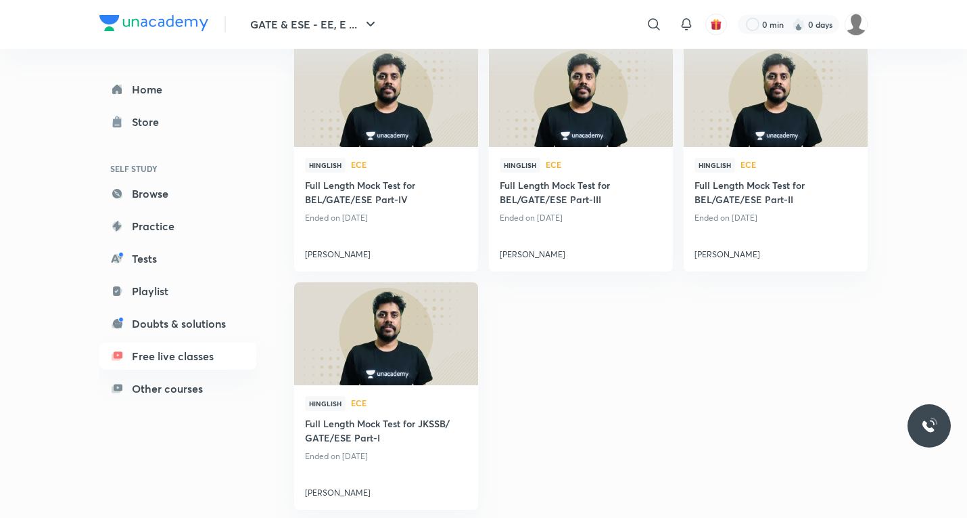
drag, startPoint x: 433, startPoint y: 260, endPoint x: 555, endPoint y: 386, distance: 175.1
click at [167, 262] on link "Tests" at bounding box center [177, 258] width 157 height 27
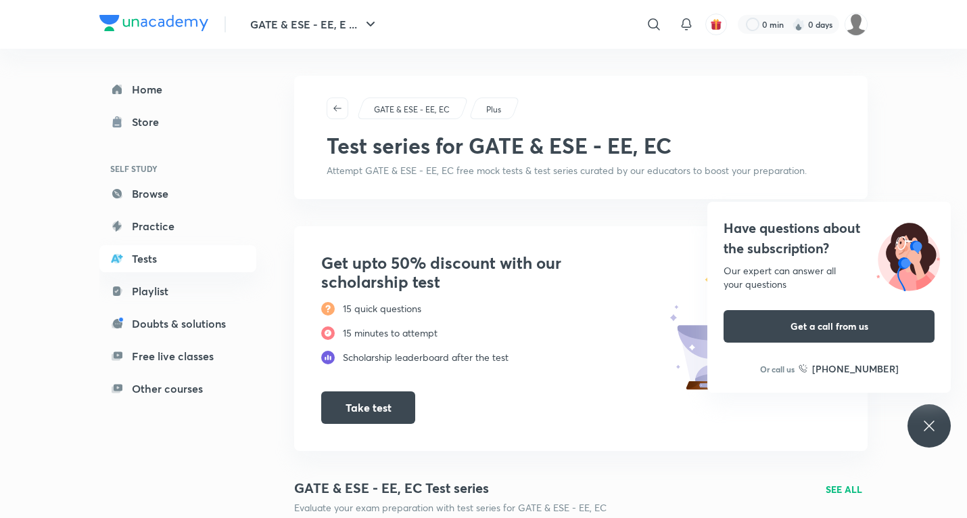
click at [924, 420] on icon at bounding box center [929, 425] width 16 height 16
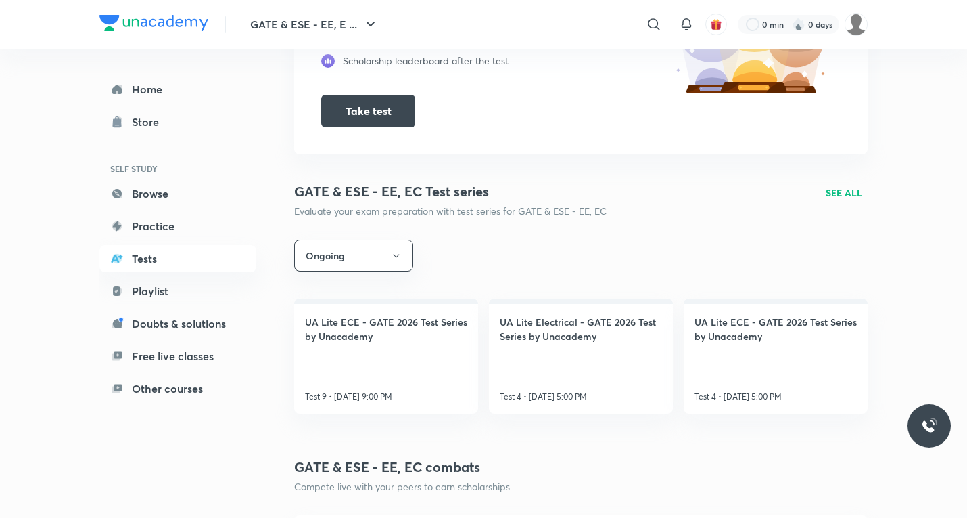
scroll to position [338, 0]
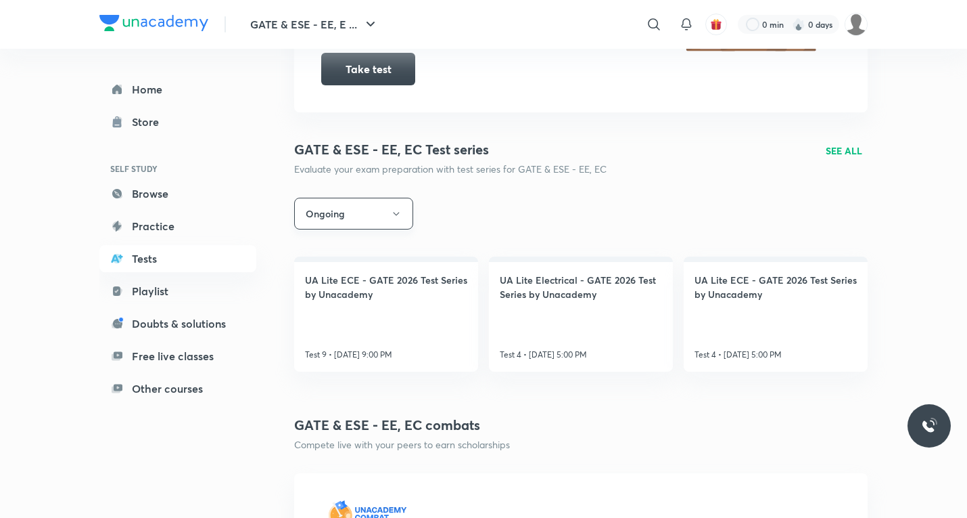
click at [345, 222] on button "Ongoing" at bounding box center [353, 214] width 119 height 32
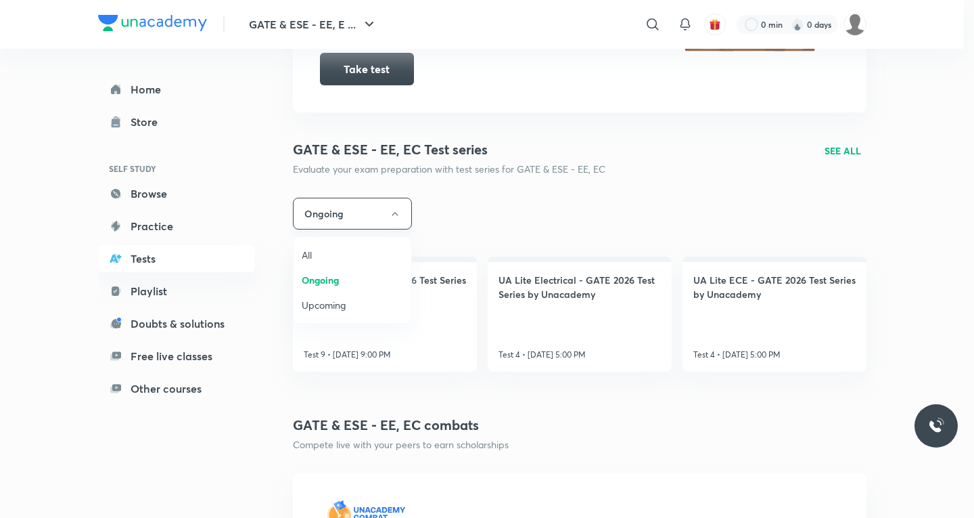
click at [345, 222] on div at bounding box center [487, 259] width 974 height 518
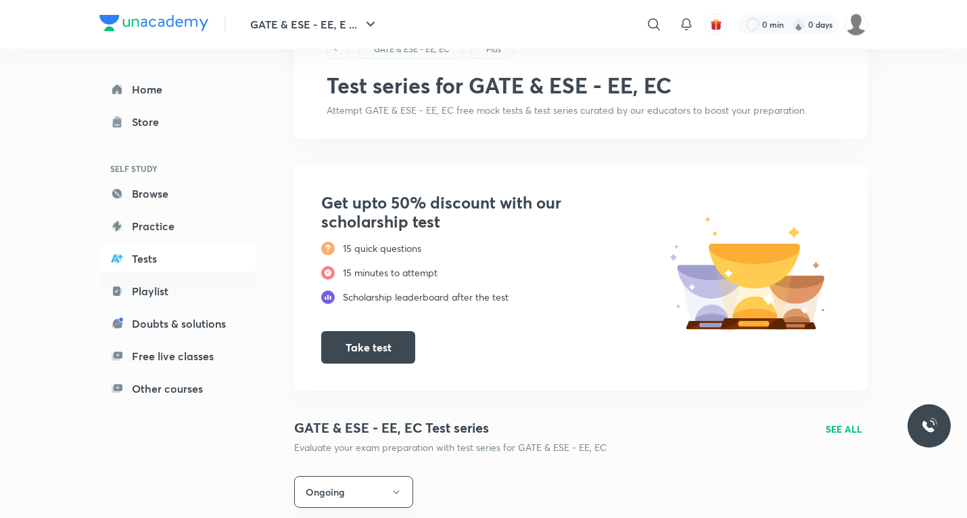
scroll to position [0, 0]
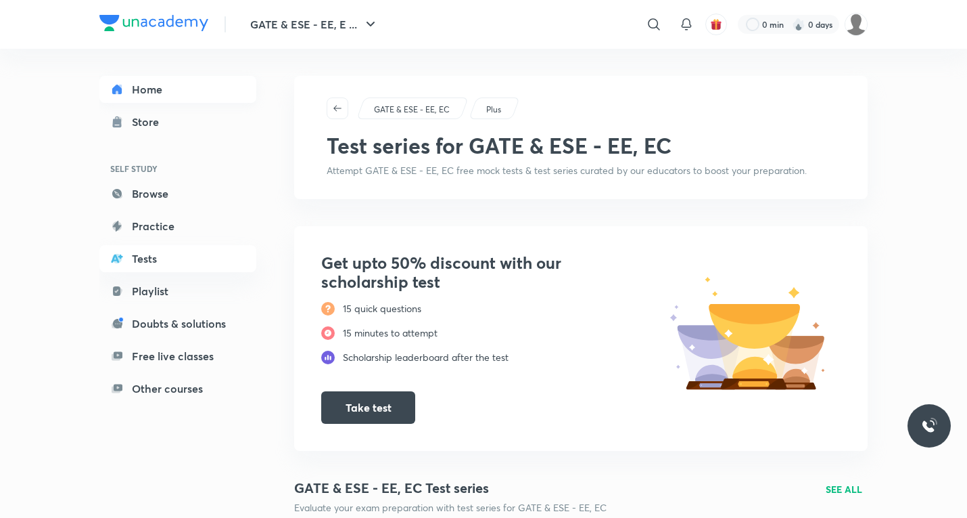
click at [137, 91] on link "Home" at bounding box center [177, 89] width 157 height 27
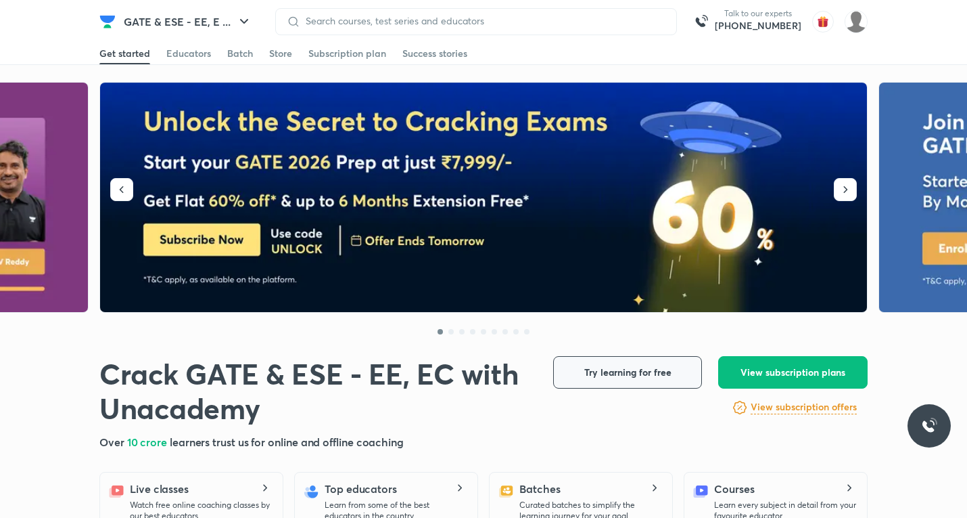
click at [622, 374] on span "Try learning for free" at bounding box center [628, 372] width 87 height 14
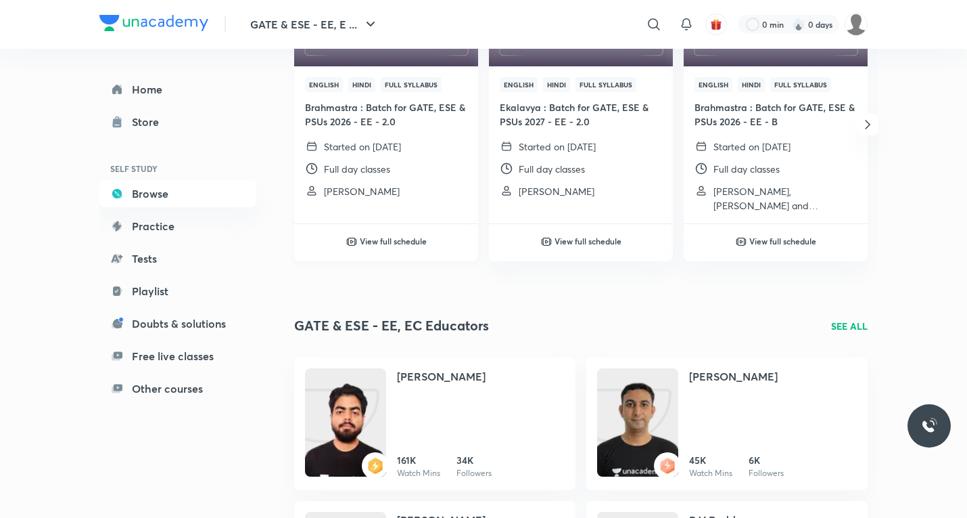
scroll to position [338, 0]
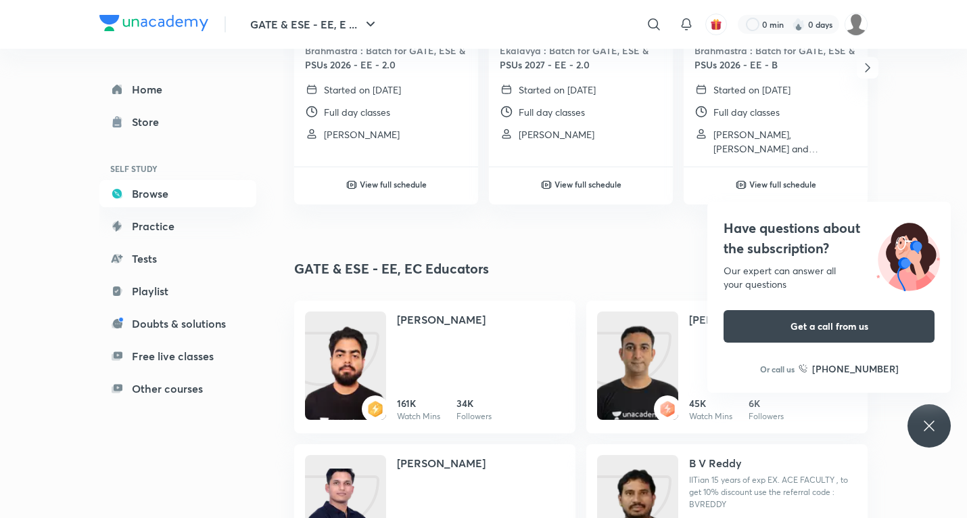
click at [950, 429] on div "Have questions about the subscription? Our expert can answer all your questions…" at bounding box center [929, 425] width 43 height 43
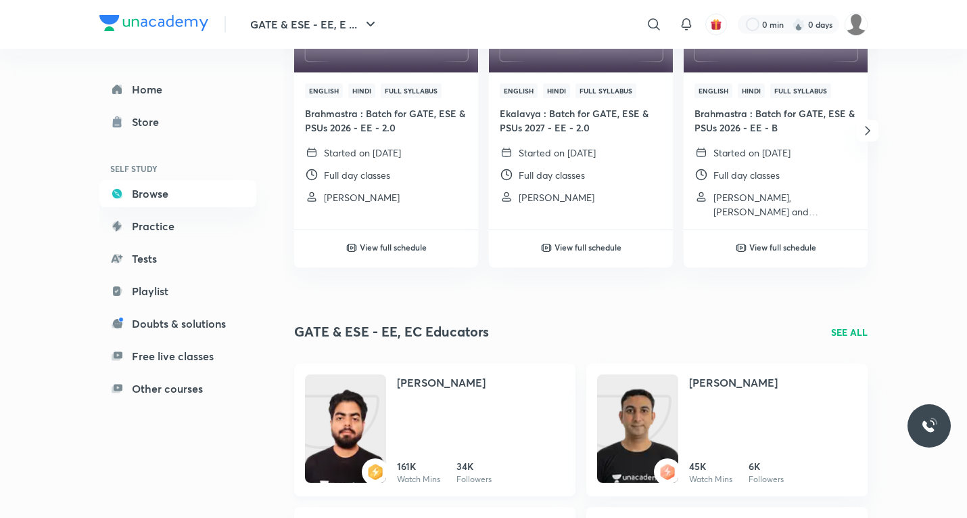
scroll to position [203, 0]
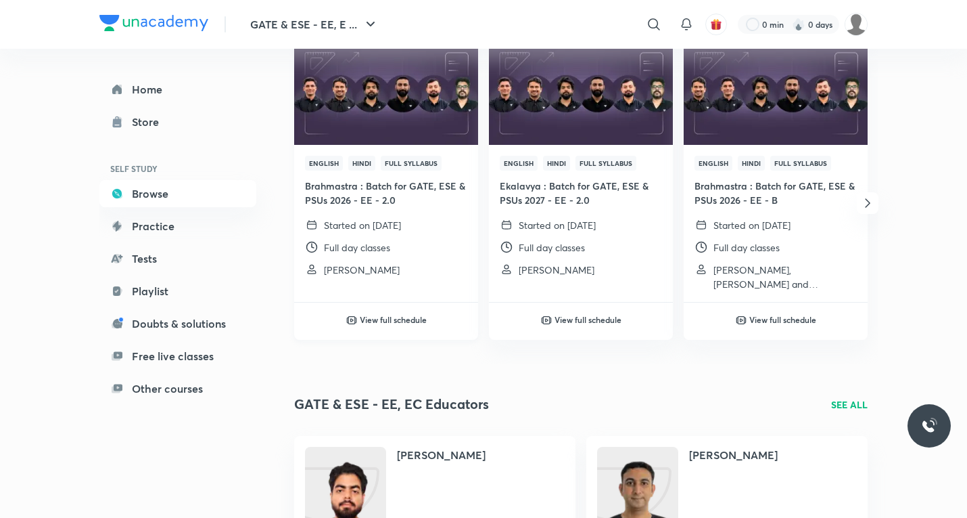
click at [369, 320] on h6 "View full schedule" at bounding box center [393, 319] width 67 height 12
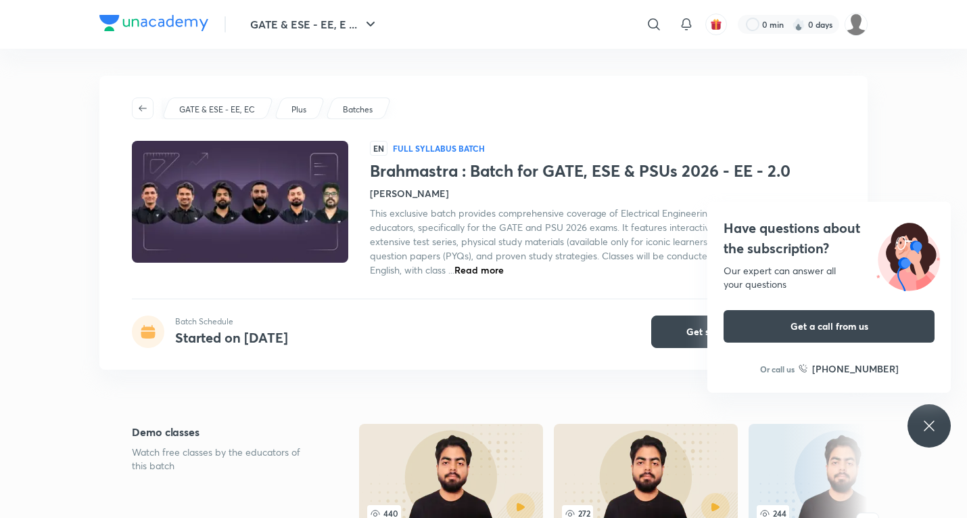
click at [917, 428] on div "Have questions about the subscription? Our expert can answer all your questions…" at bounding box center [929, 425] width 43 height 43
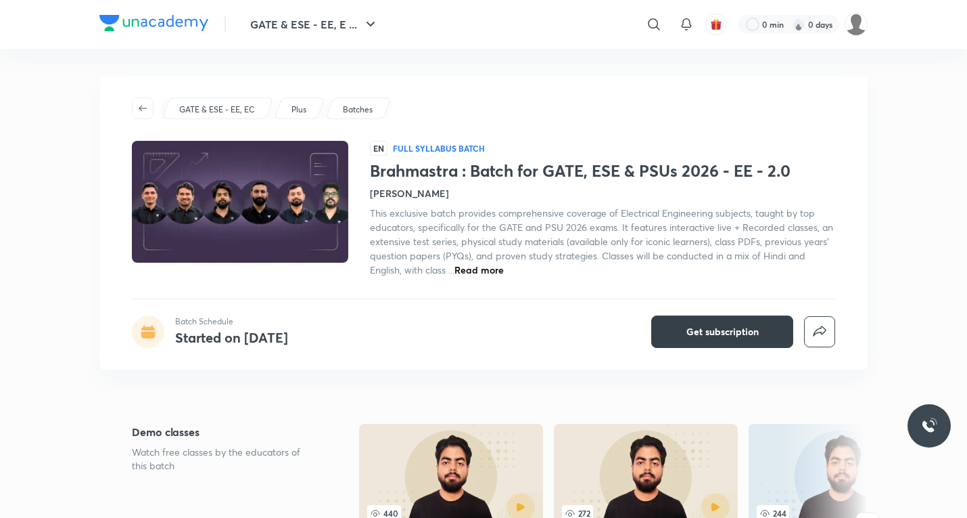
click at [742, 331] on span "Get subscription" at bounding box center [723, 332] width 72 height 14
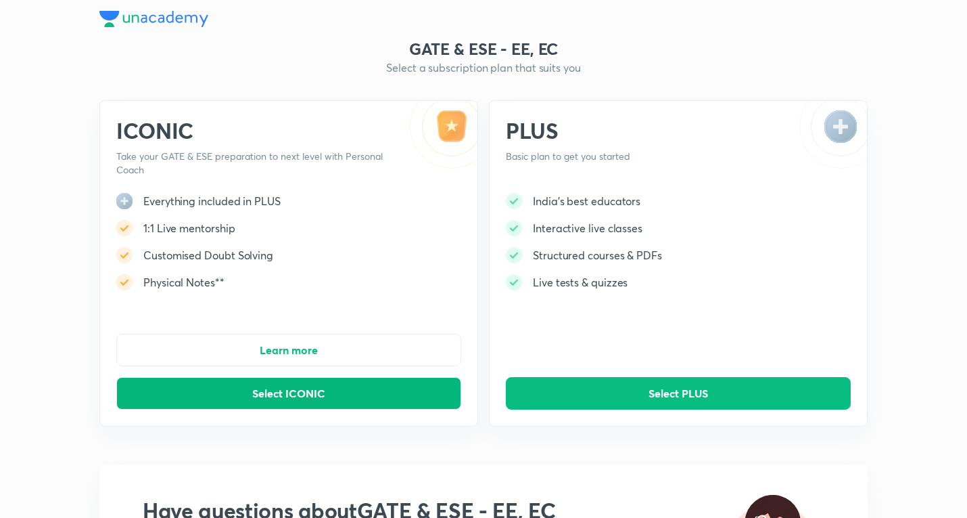
click at [288, 398] on span "Select ICONIC" at bounding box center [288, 393] width 73 height 14
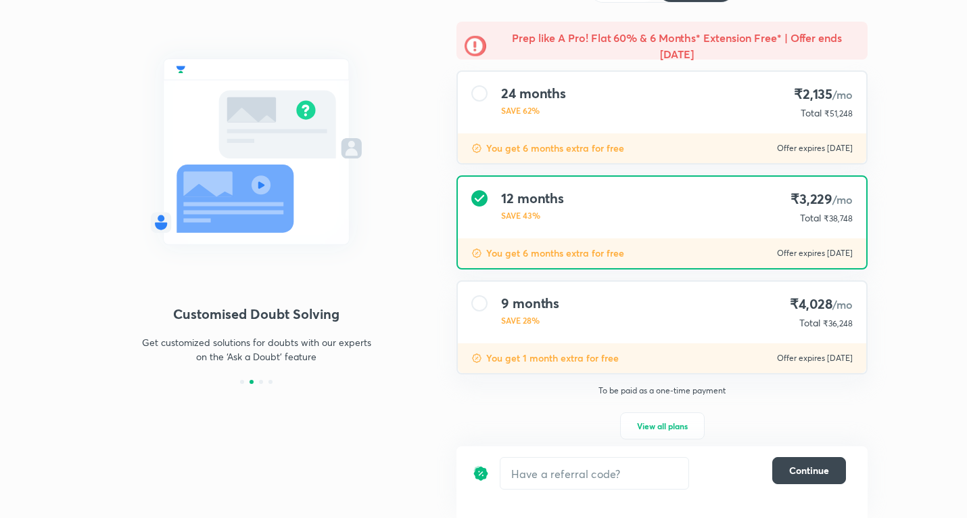
scroll to position [118, 0]
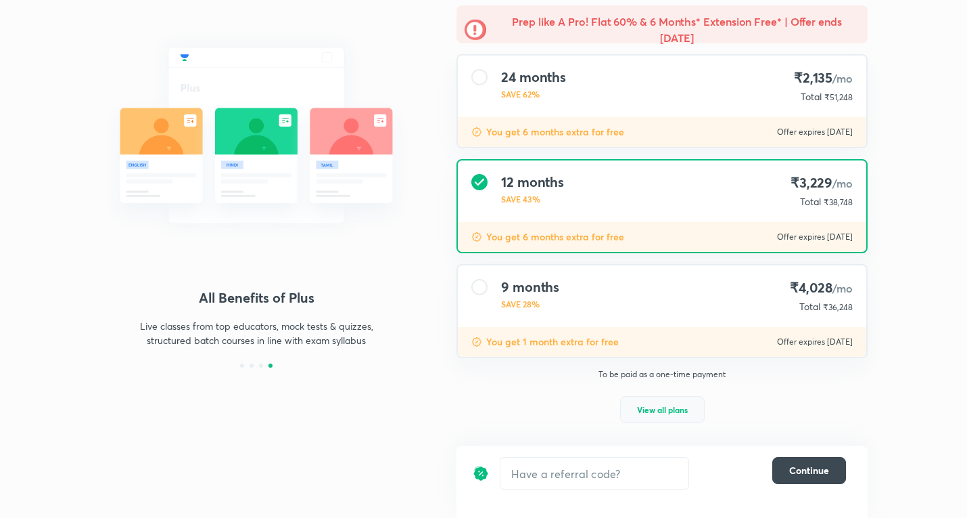
click at [658, 413] on span "View all plans" at bounding box center [662, 410] width 51 height 14
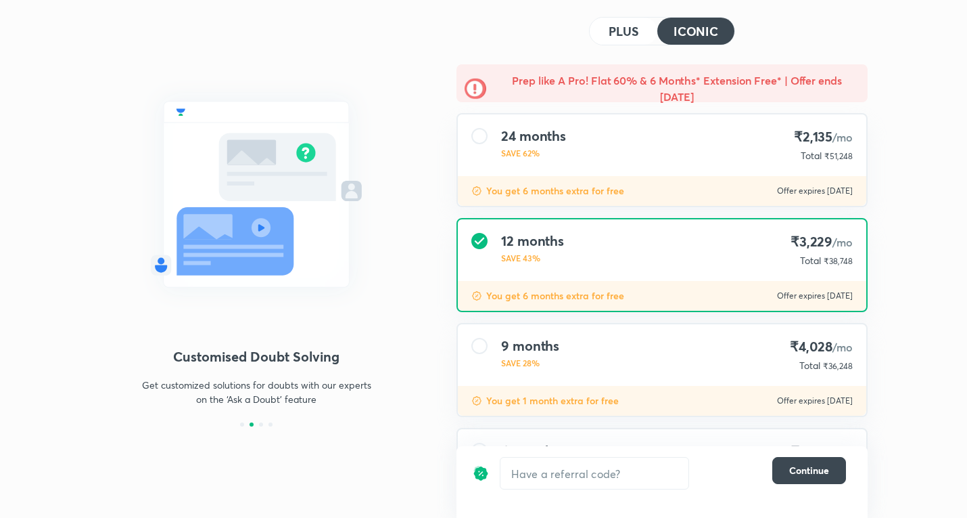
scroll to position [0, 0]
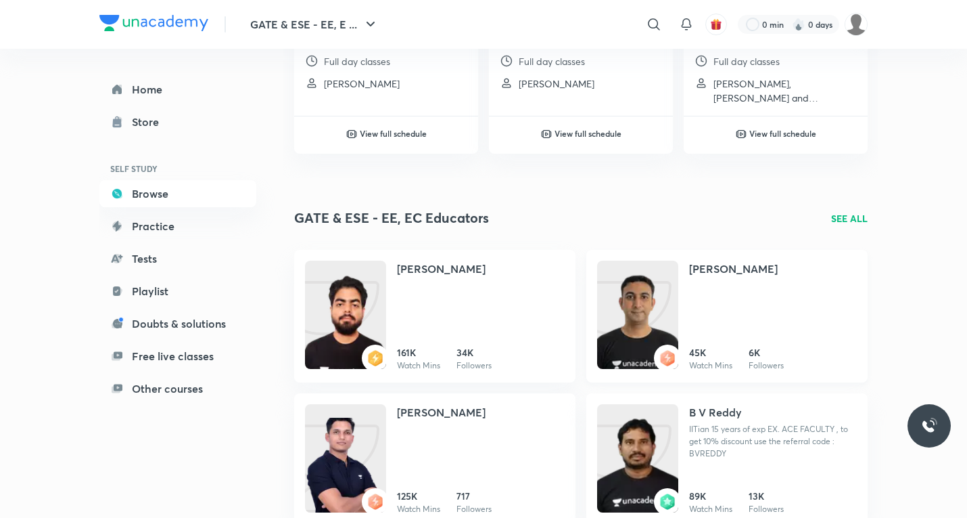
scroll to position [406, 0]
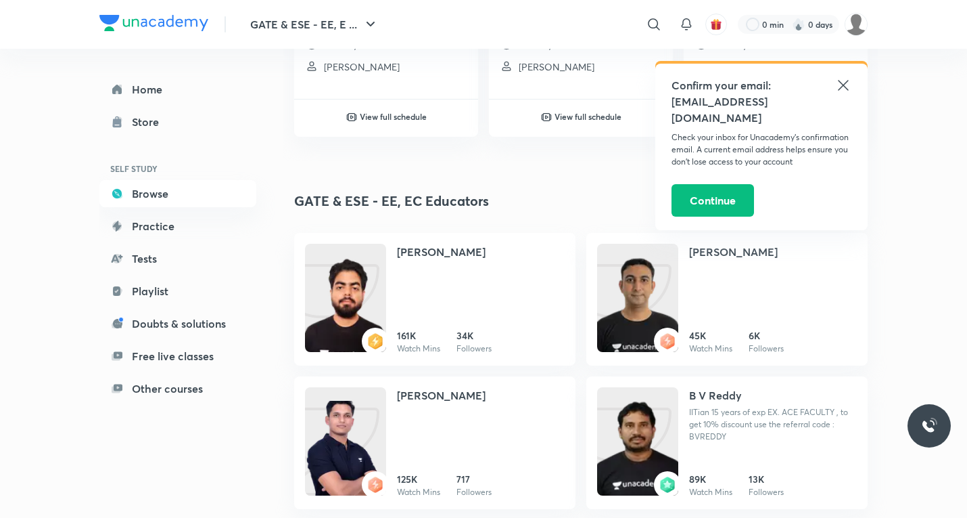
click at [841, 84] on icon at bounding box center [843, 85] width 16 height 16
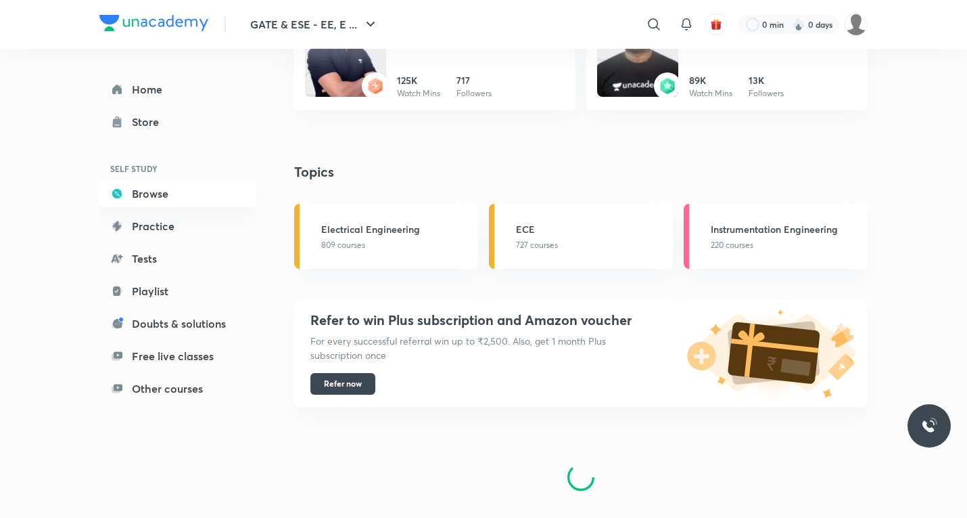
scroll to position [829, 0]
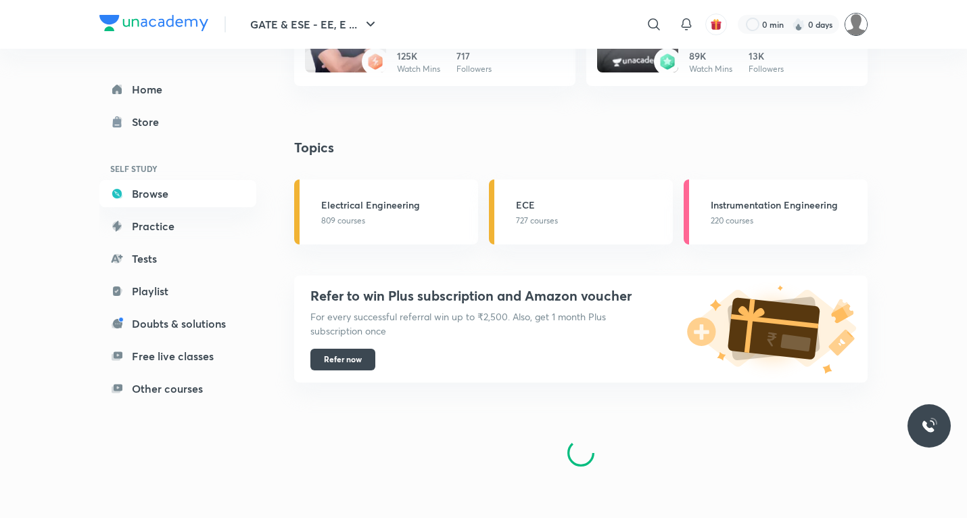
click at [856, 24] on img at bounding box center [856, 24] width 23 height 23
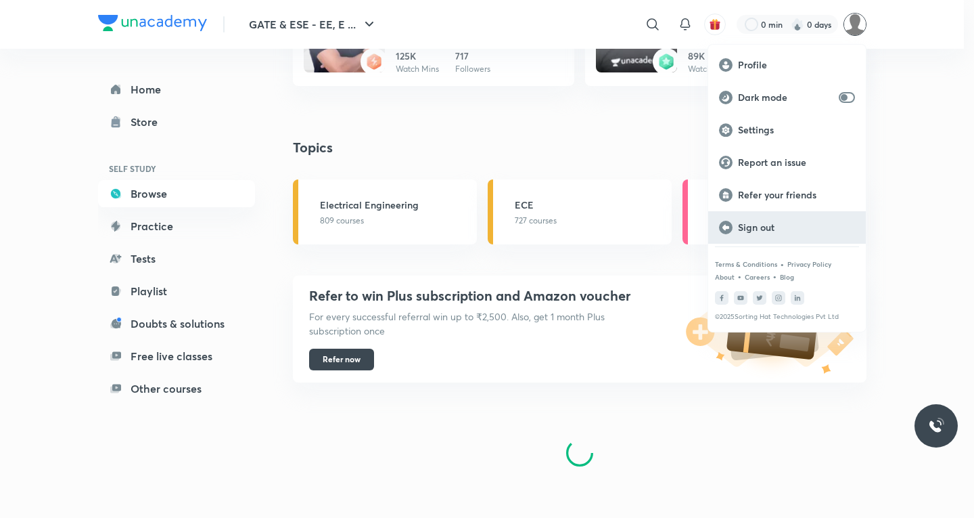
click at [780, 225] on p "Sign out" at bounding box center [796, 227] width 117 height 12
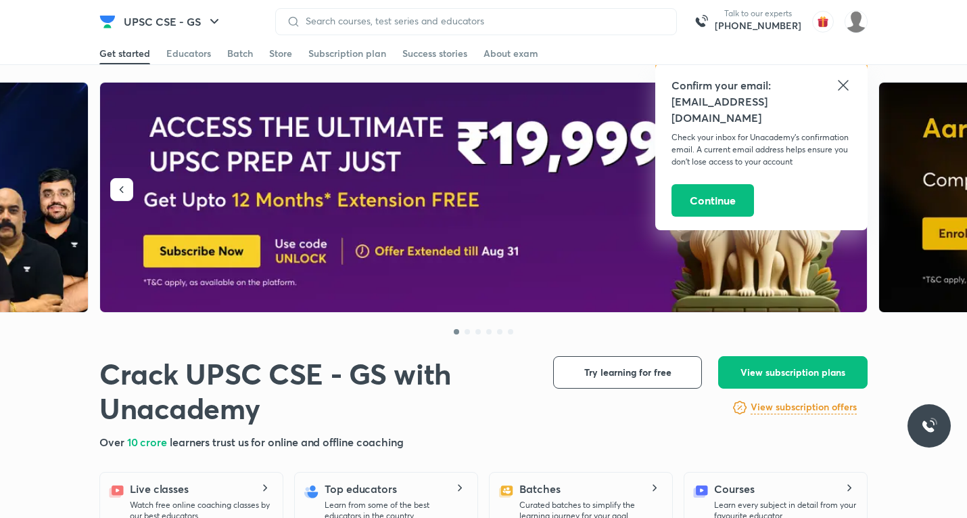
click at [849, 89] on icon at bounding box center [843, 85] width 16 height 16
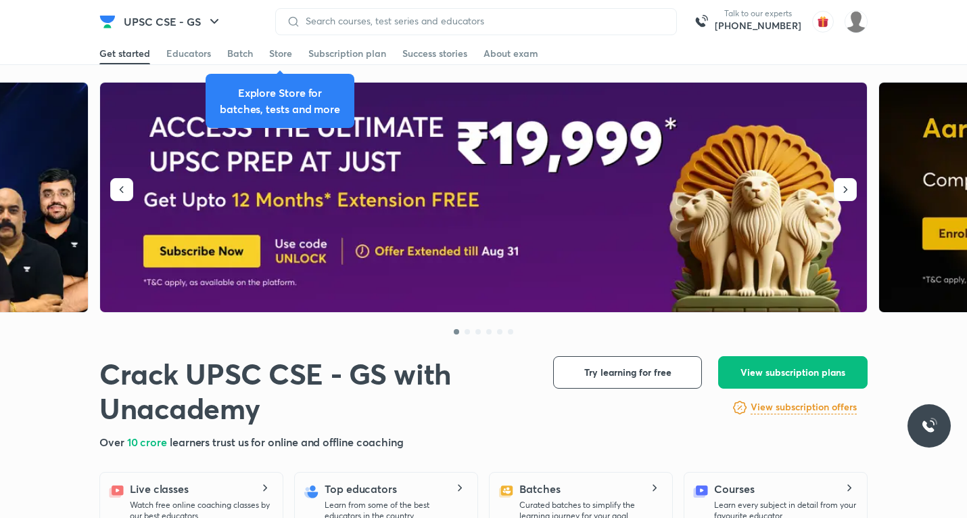
click at [378, 13] on div at bounding box center [476, 21] width 402 height 27
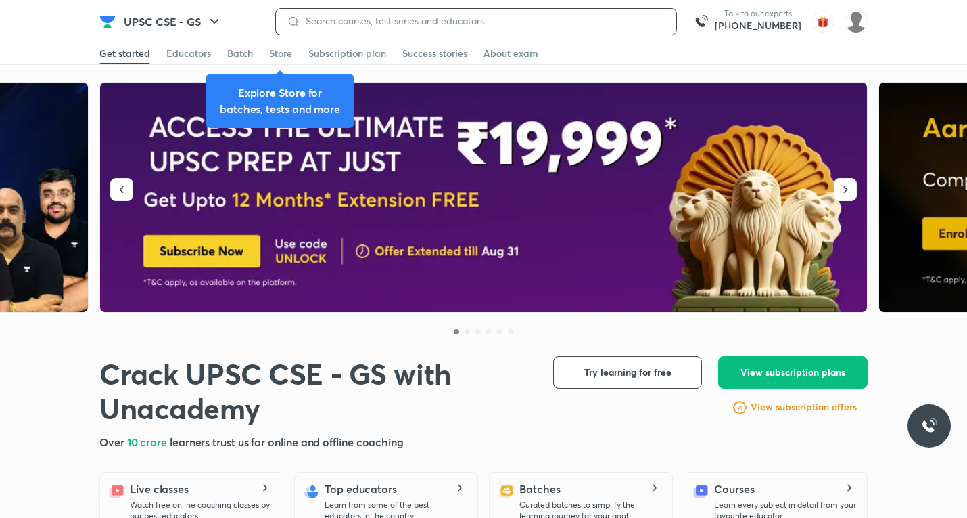
click at [336, 24] on input at bounding box center [482, 21] width 365 height 11
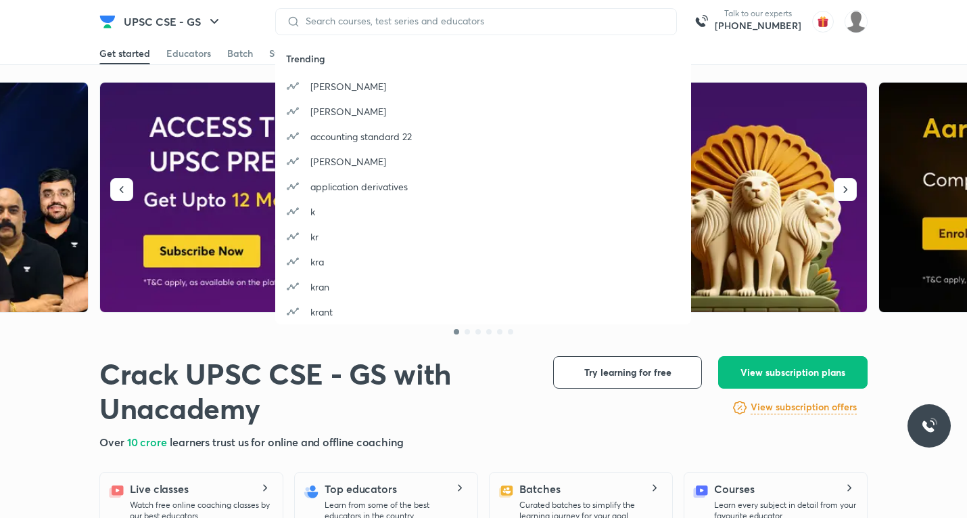
click at [39, 51] on div "Get started Educators Batch Store Subscription plan Success stories About exam" at bounding box center [483, 54] width 967 height 22
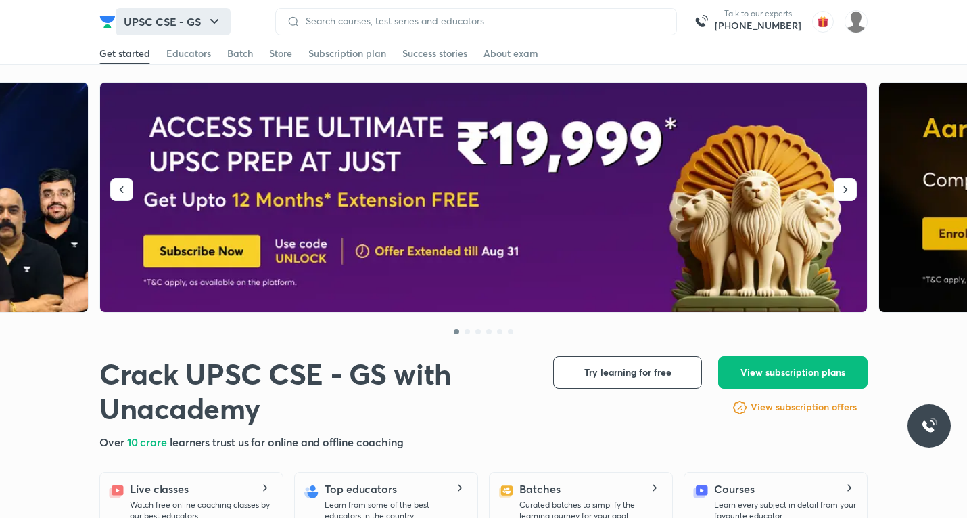
click at [179, 16] on button "UPSC CSE - GS" at bounding box center [173, 21] width 115 height 27
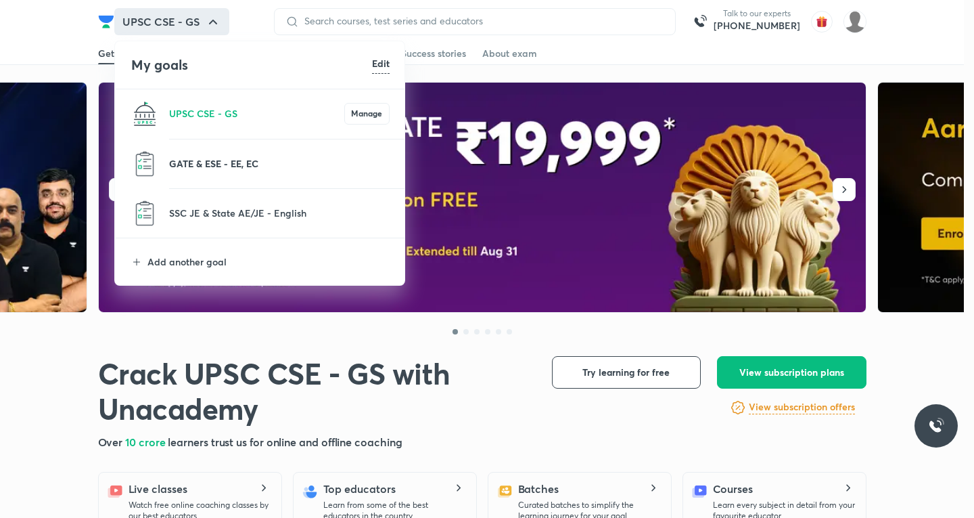
click at [233, 163] on p "GATE & ESE - EE, EC" at bounding box center [279, 163] width 221 height 14
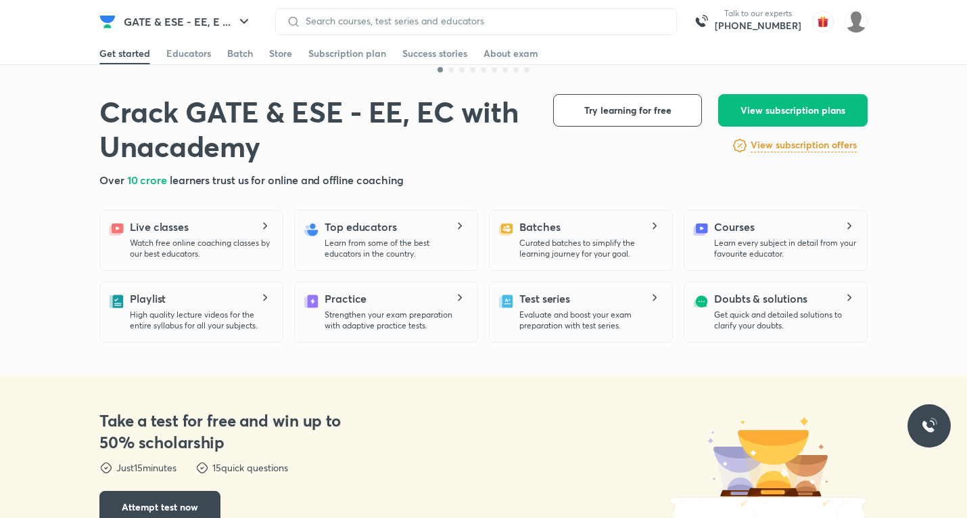
scroll to position [271, 0]
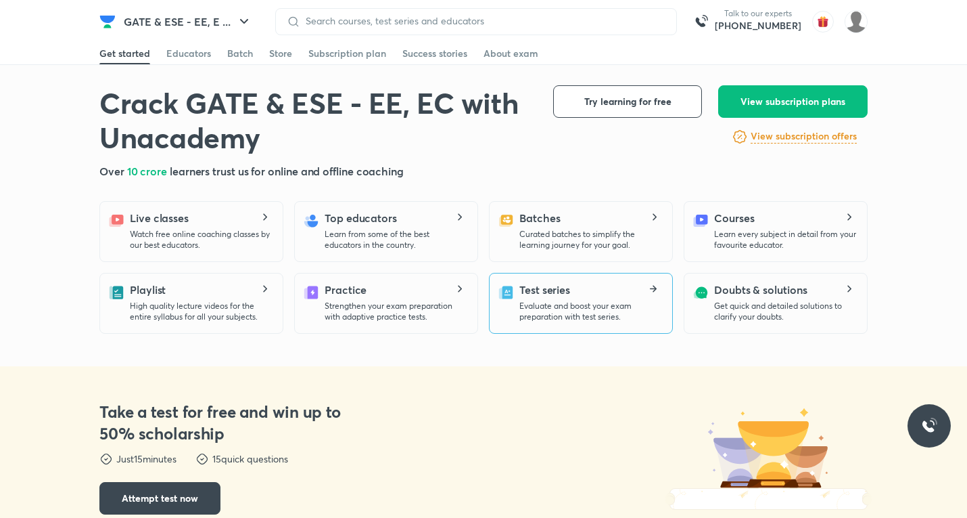
click at [549, 297] on h5 "Test series" at bounding box center [545, 289] width 51 height 16
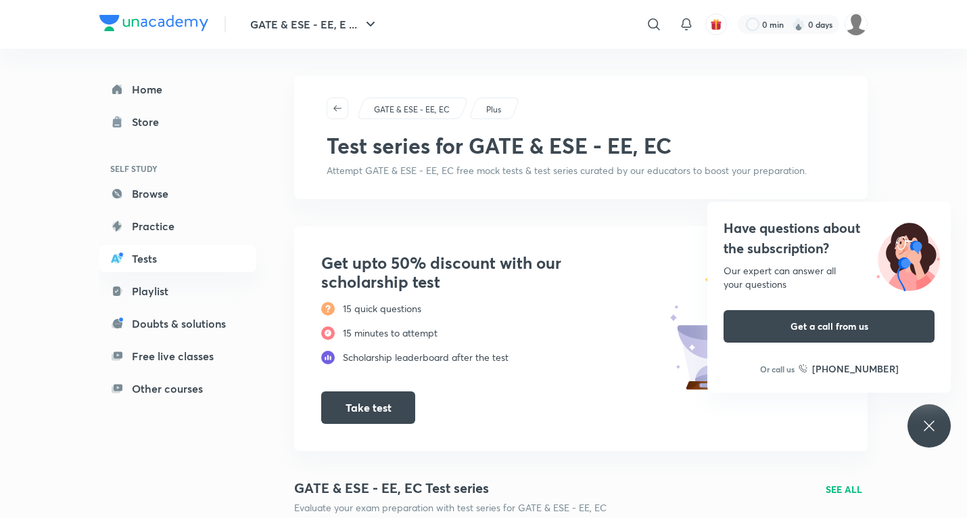
click at [931, 428] on icon at bounding box center [929, 425] width 10 height 10
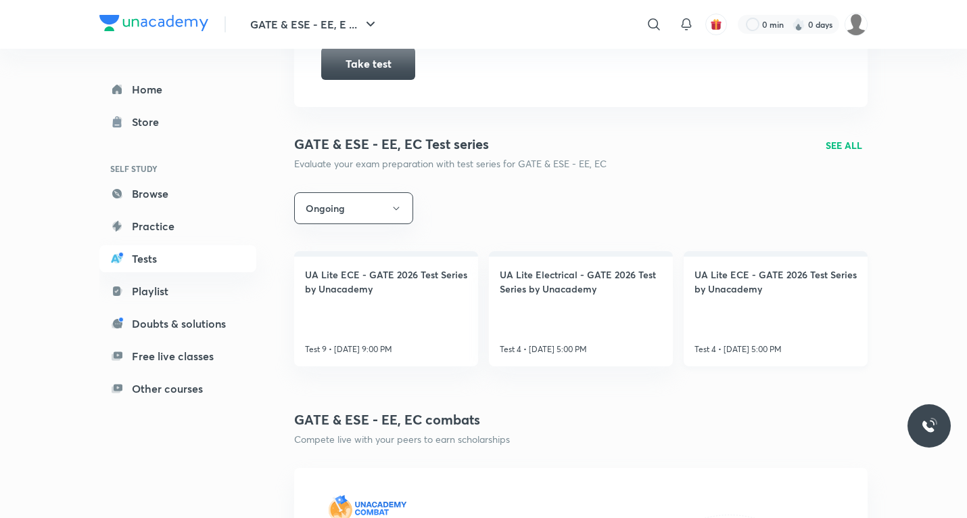
scroll to position [338, 0]
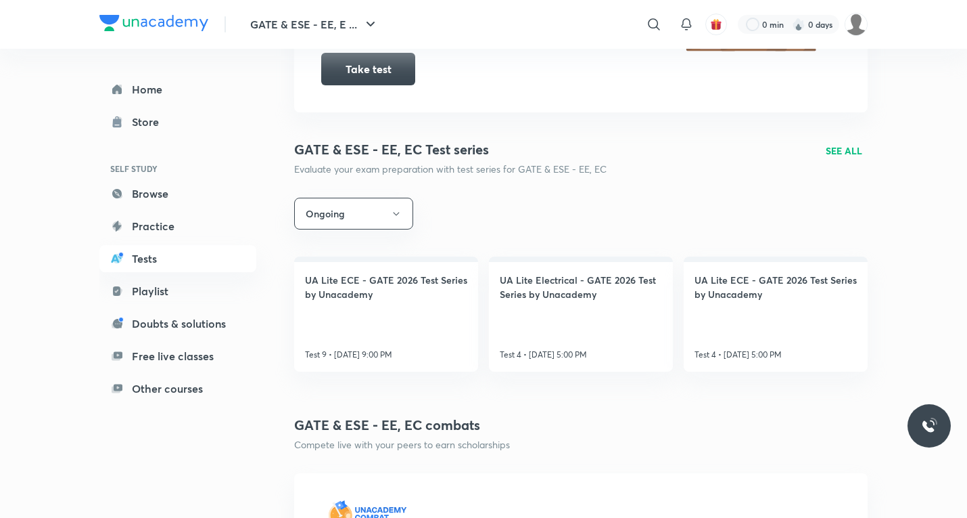
click at [842, 162] on div "GATE & ESE - EE, EC Test series Evaluate your exam preparation with test series…" at bounding box center [581, 157] width 574 height 37
click at [842, 156] on p "SEE ALL" at bounding box center [844, 150] width 37 height 14
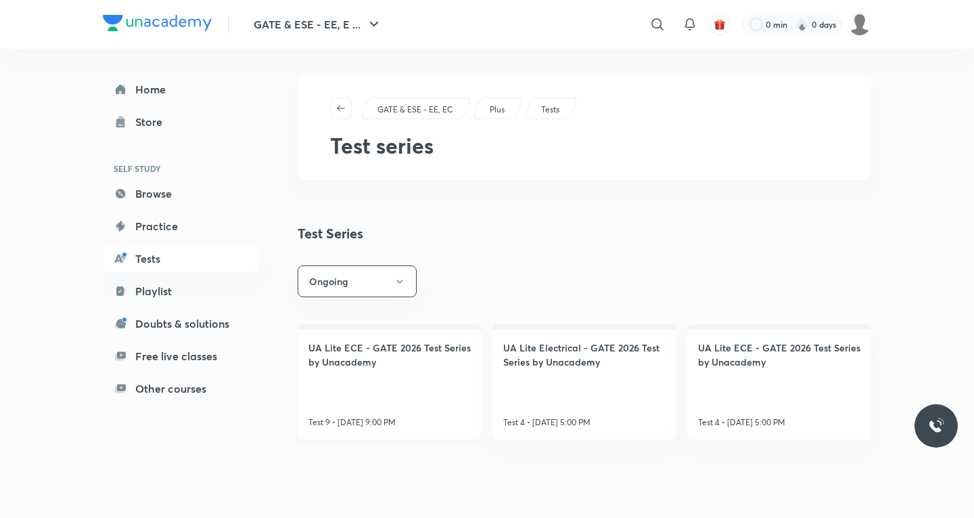
click at [440, 370] on link "UA Lite ECE - GATE 2026 Test Series by Unacademy Test 9 • [DATE] 9:00 PM" at bounding box center [390, 381] width 184 height 115
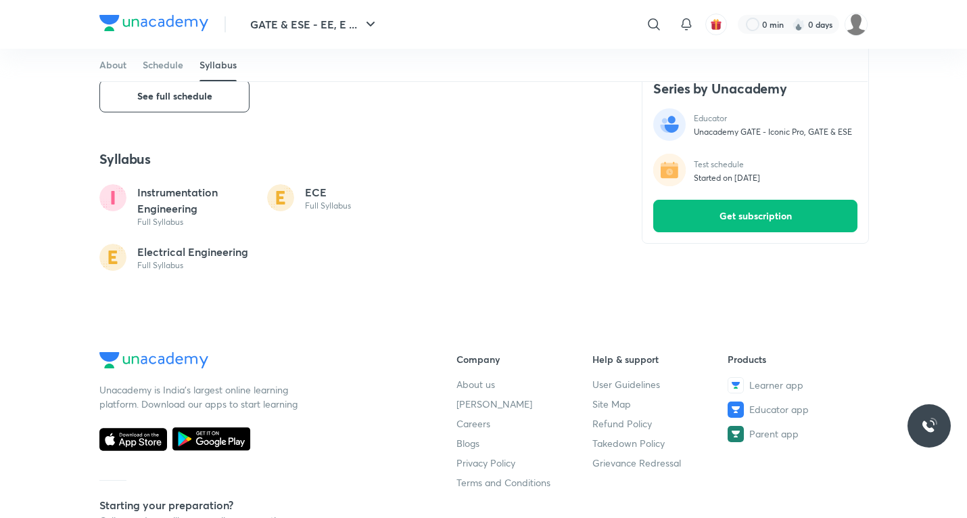
scroll to position [812, 0]
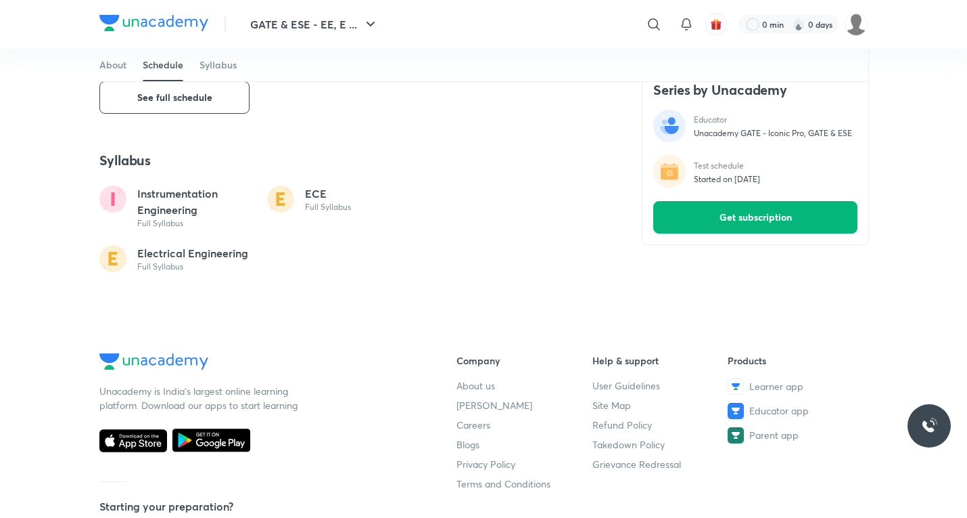
click at [825, 208] on button "Get subscription" at bounding box center [756, 217] width 204 height 32
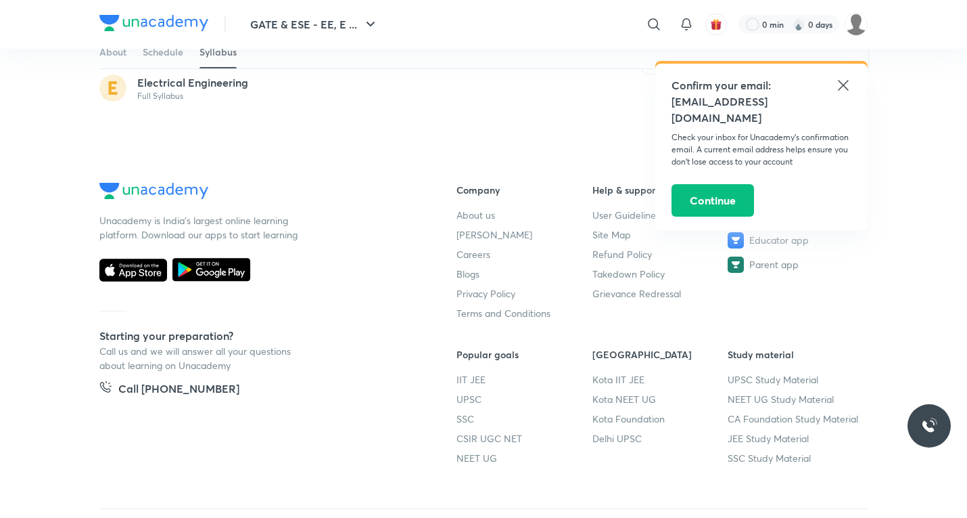
scroll to position [1044, 0]
